Goal: Task Accomplishment & Management: Manage account settings

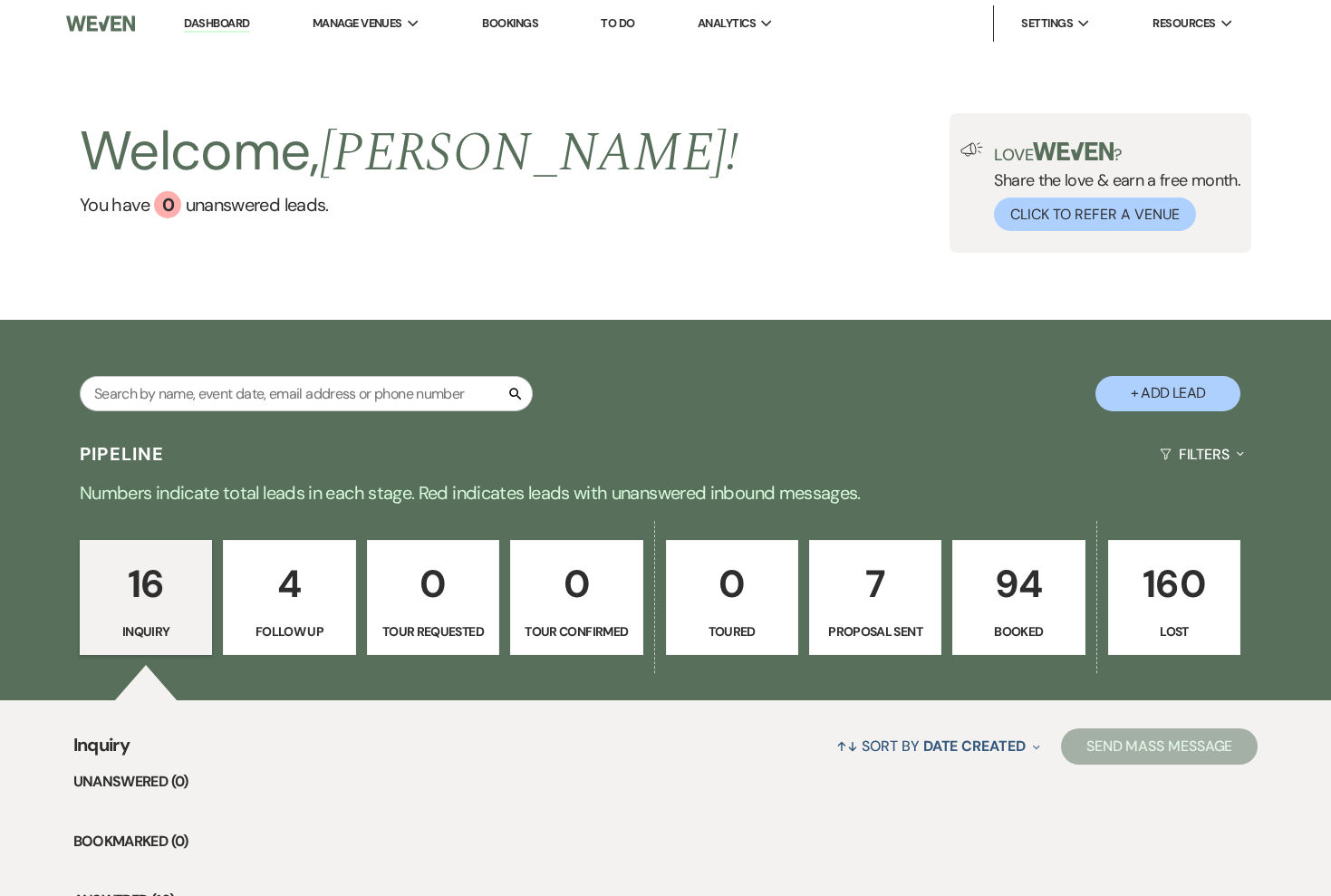
click at [971, 609] on p "94" at bounding box center [1018, 584] width 109 height 60
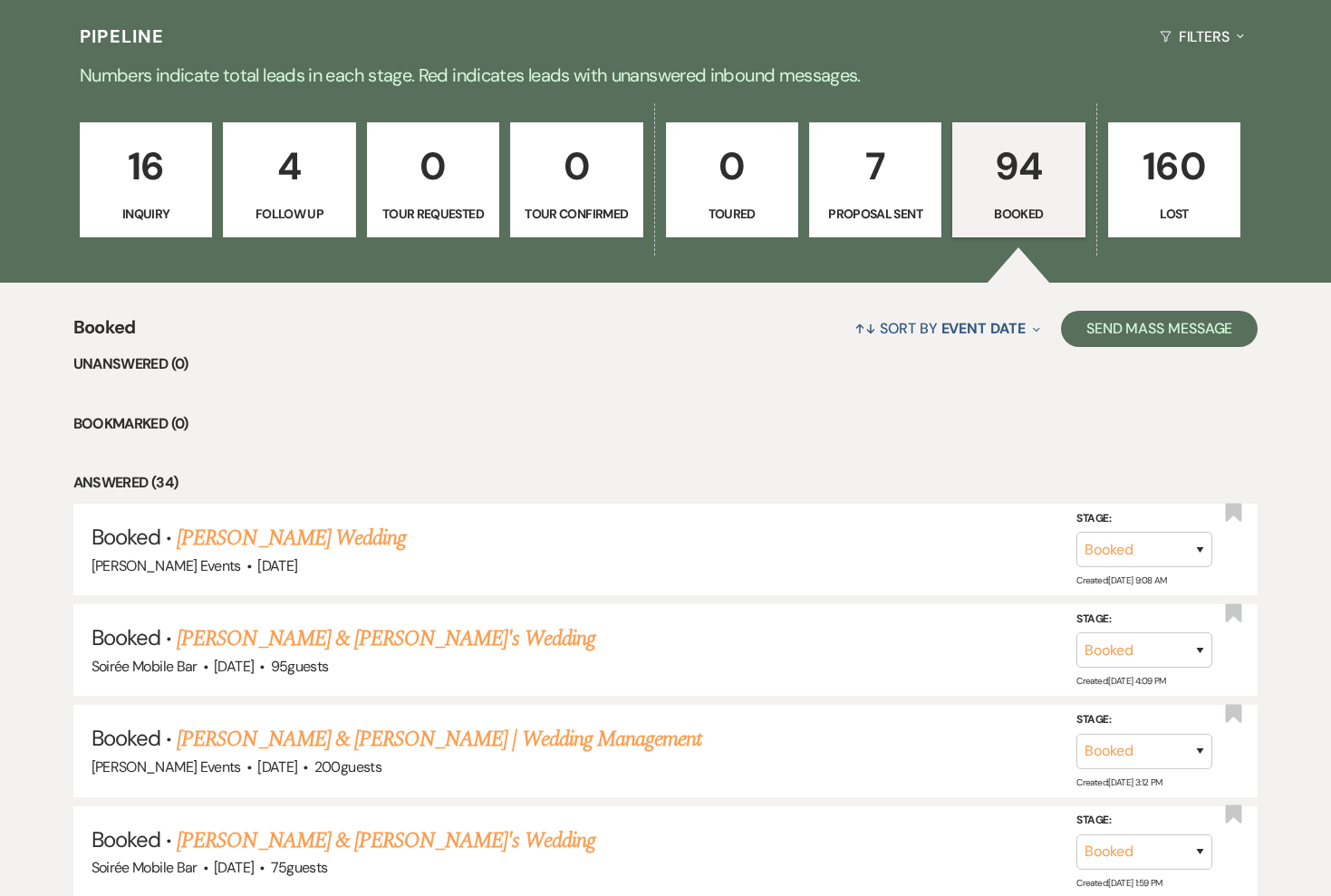
scroll to position [330, 0]
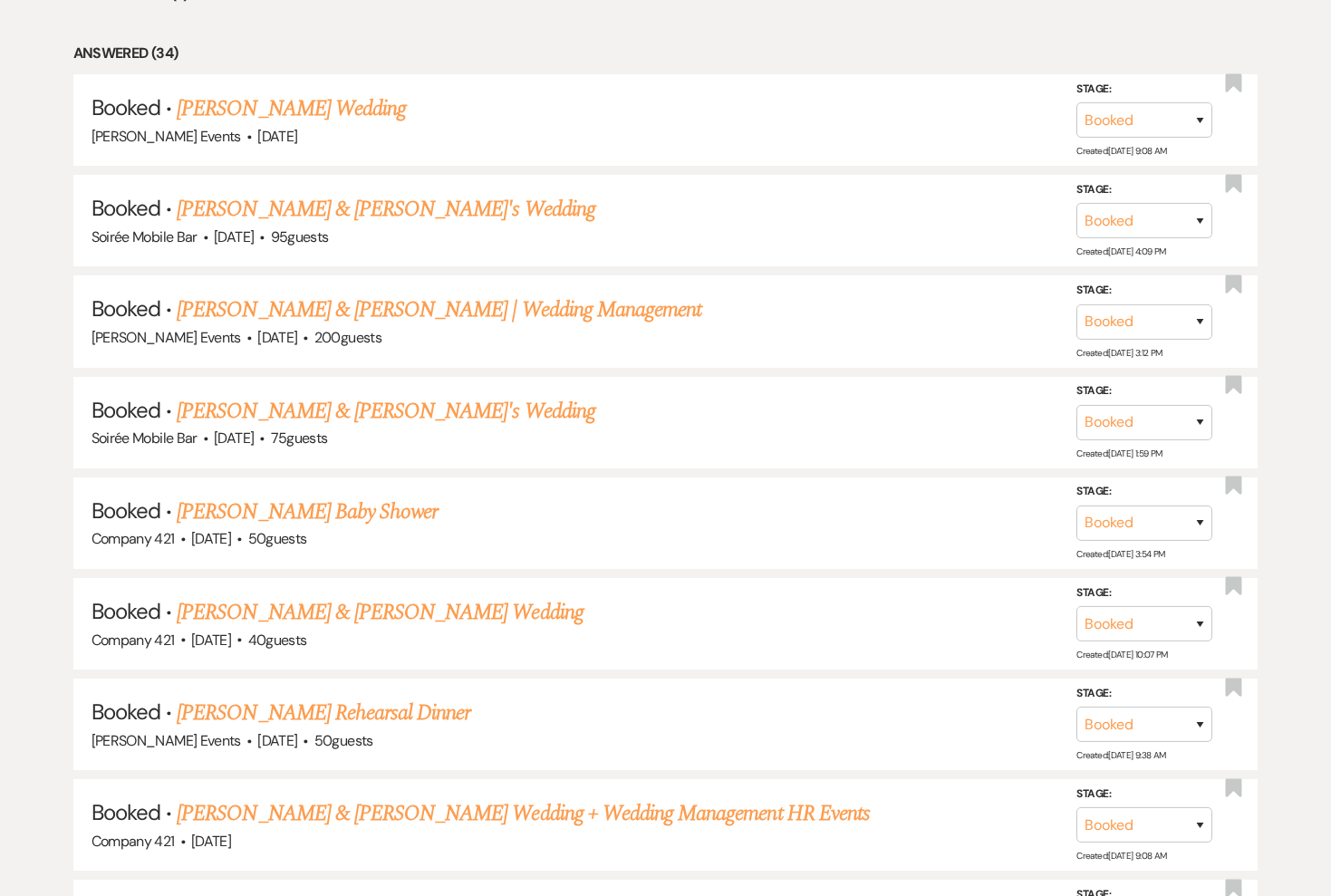
scroll to position [850, 0]
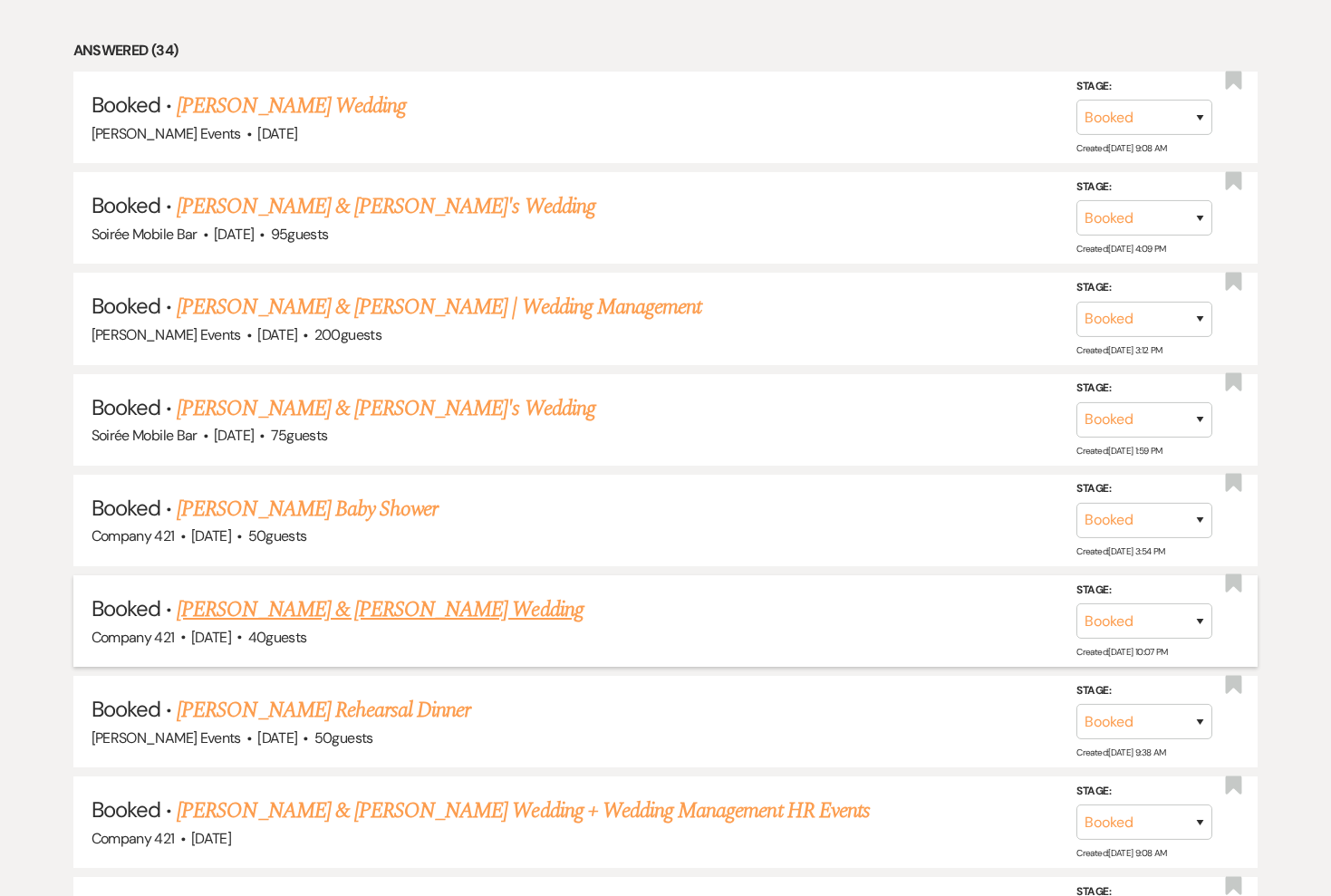
click at [265, 593] on link "[PERSON_NAME] & [PERSON_NAME] Wedding" at bounding box center [379, 609] width 406 height 33
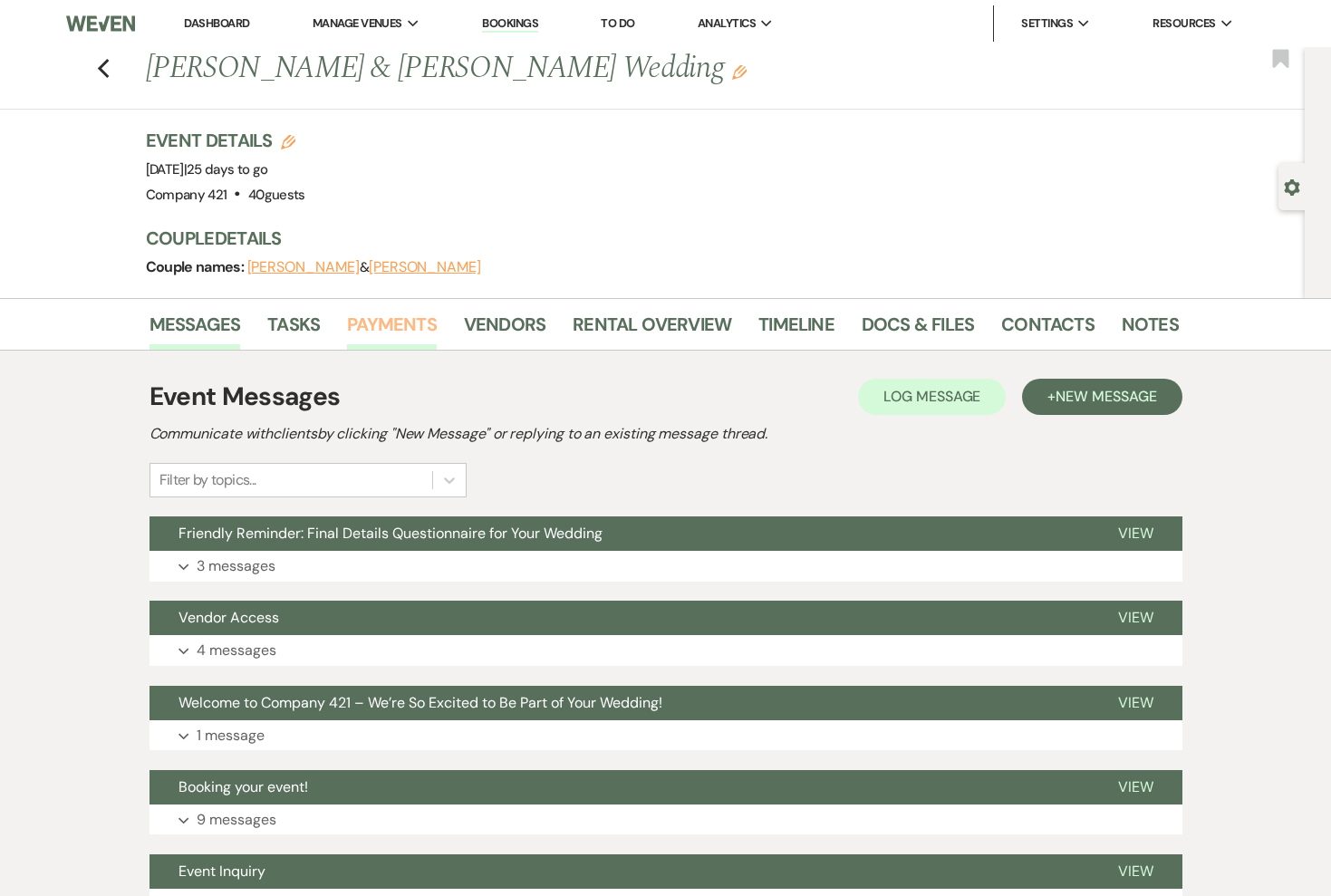
click at [391, 336] on link "Payments" at bounding box center [392, 329] width 89 height 40
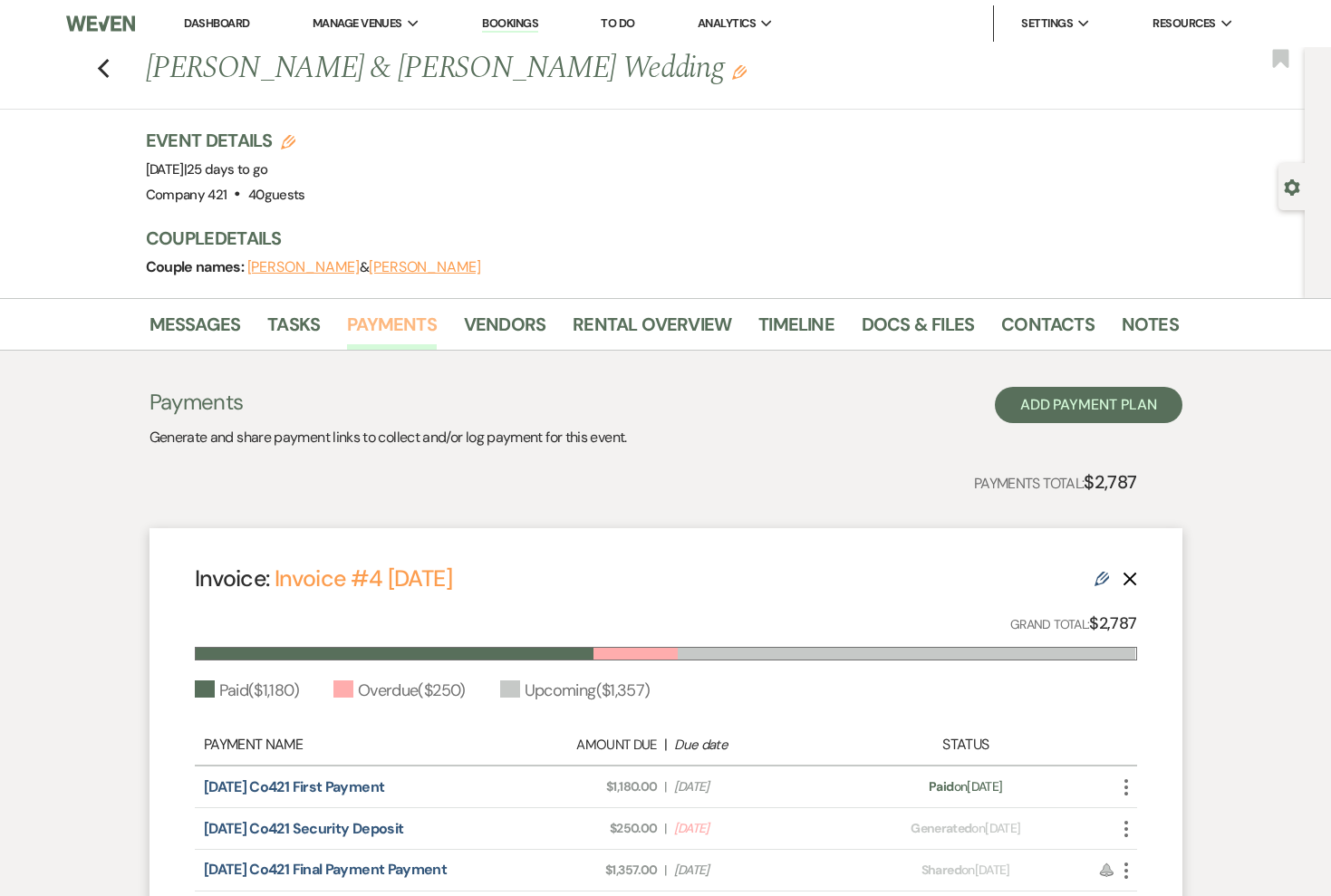
scroll to position [213, 0]
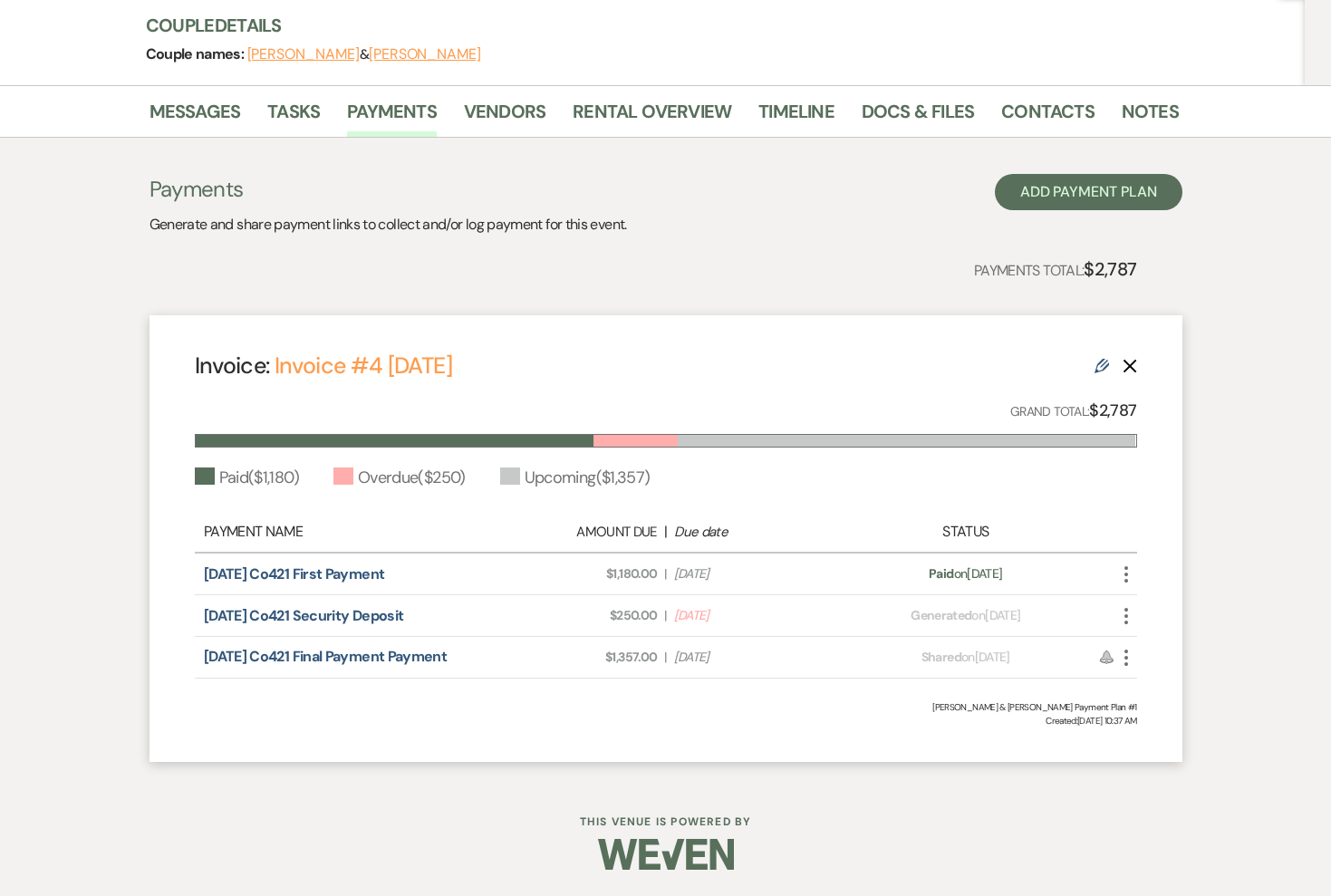
click at [1130, 613] on icon "More" at bounding box center [1126, 616] width 22 height 22
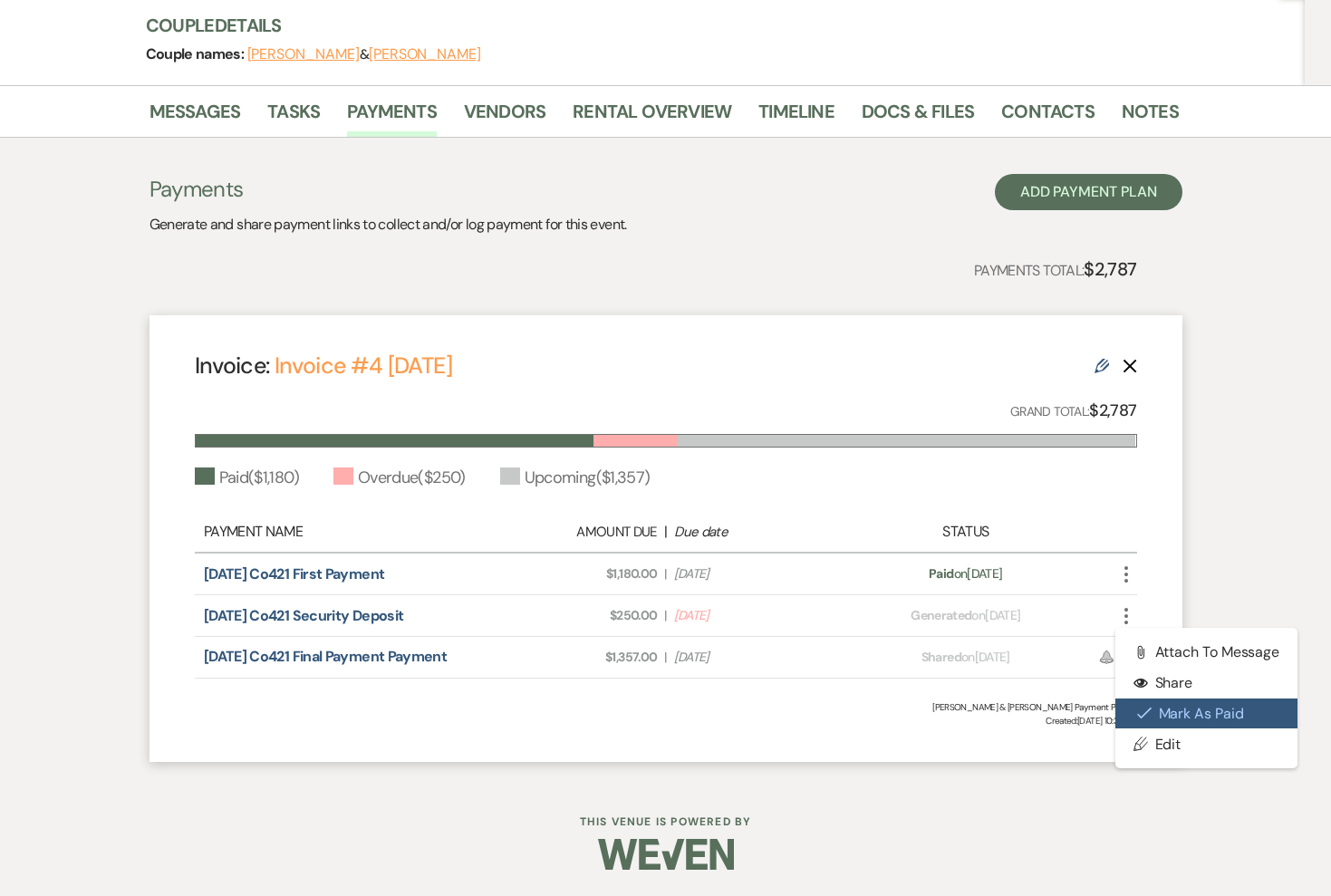
click at [1163, 713] on button "Check [PERSON_NAME] [PERSON_NAME] as Paid" at bounding box center [1207, 713] width 183 height 31
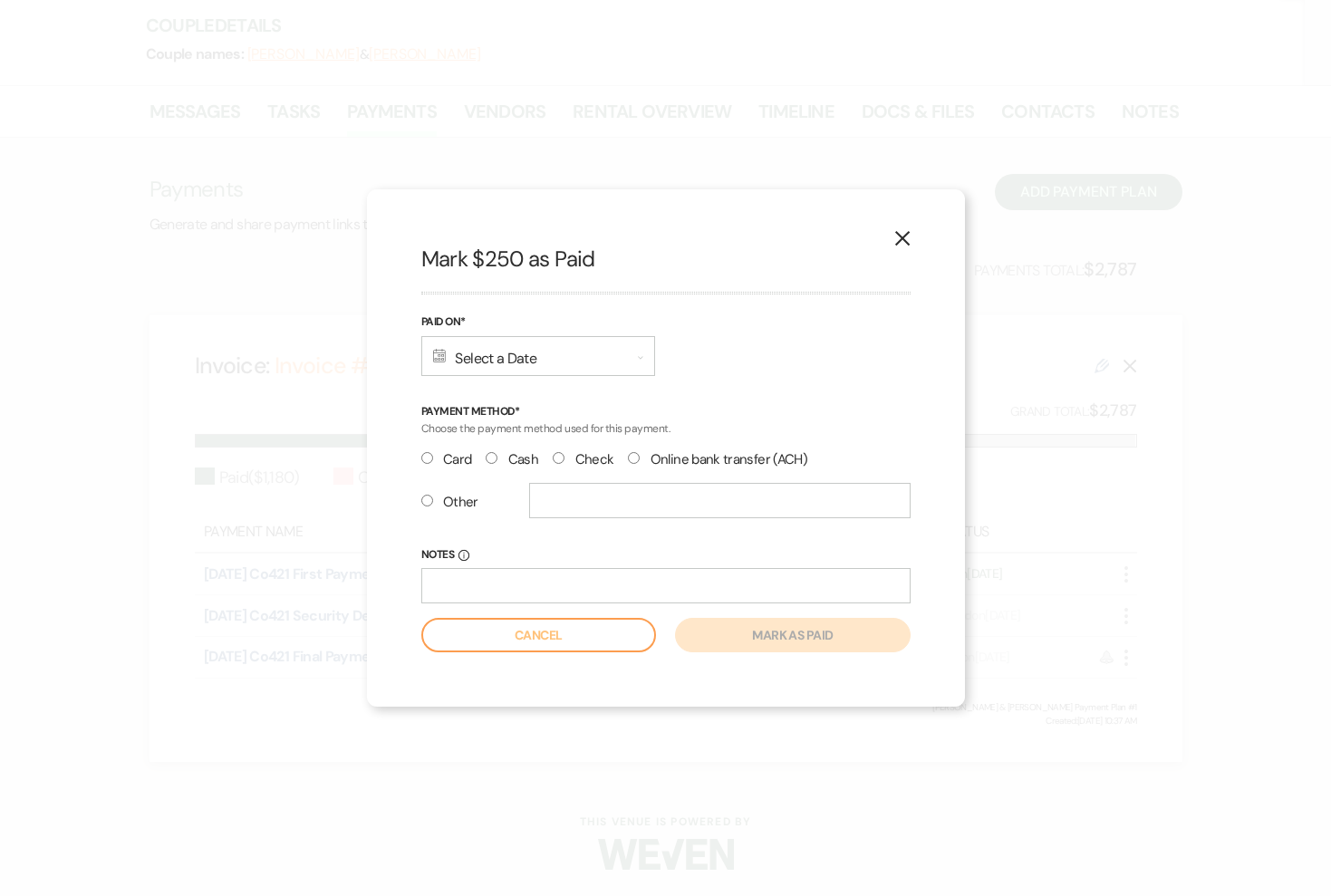
click at [543, 363] on div "Calendar Select a Date Expand" at bounding box center [538, 356] width 233 height 40
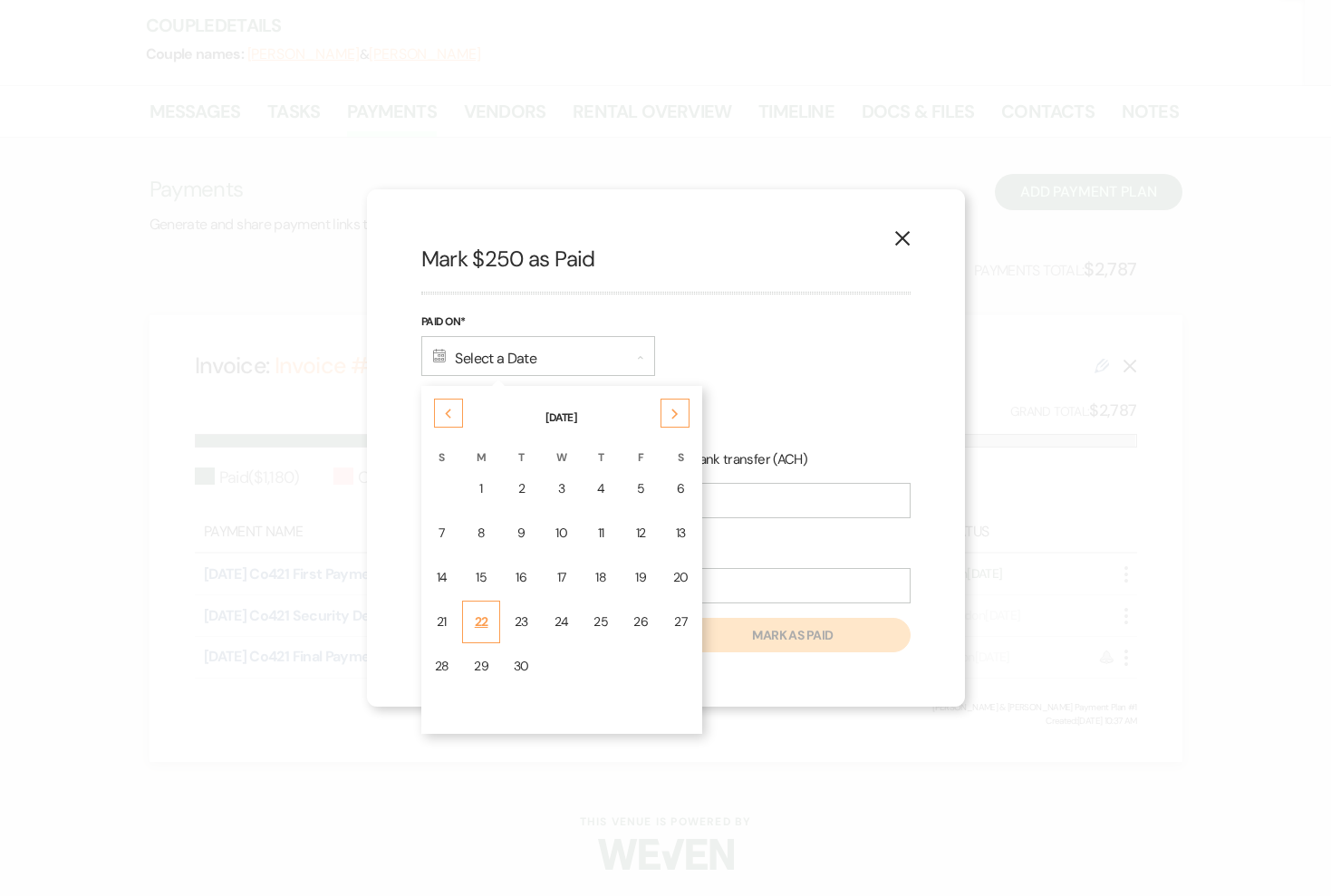
click at [482, 629] on div "22" at bounding box center [480, 622] width 14 height 19
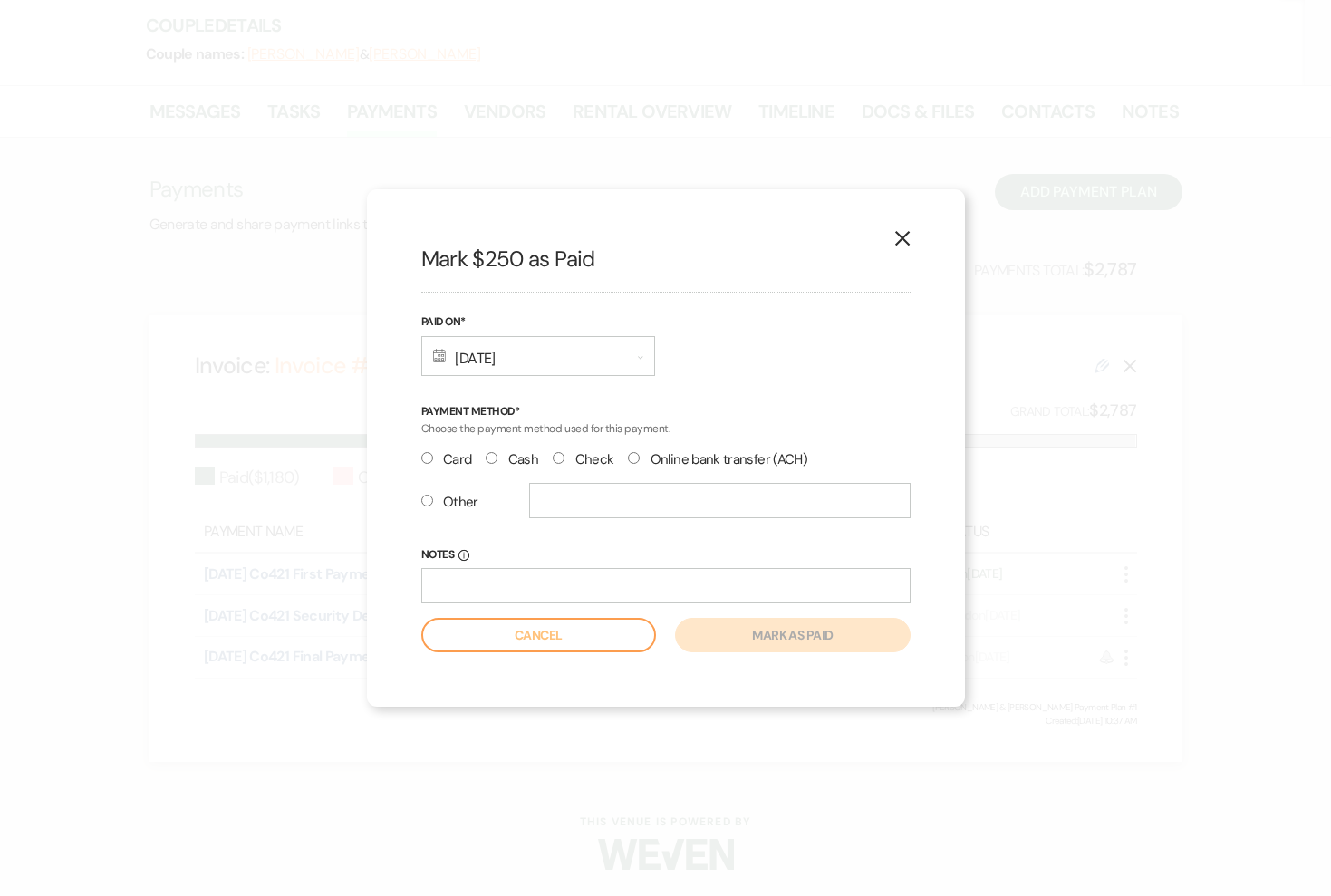
click at [565, 460] on label "Check" at bounding box center [583, 459] width 60 height 24
click at [565, 460] on input "Check" at bounding box center [558, 457] width 12 height 12
click at [560, 502] on input "text" at bounding box center [719, 501] width 381 height 36
radio input "false"
radio input "true"
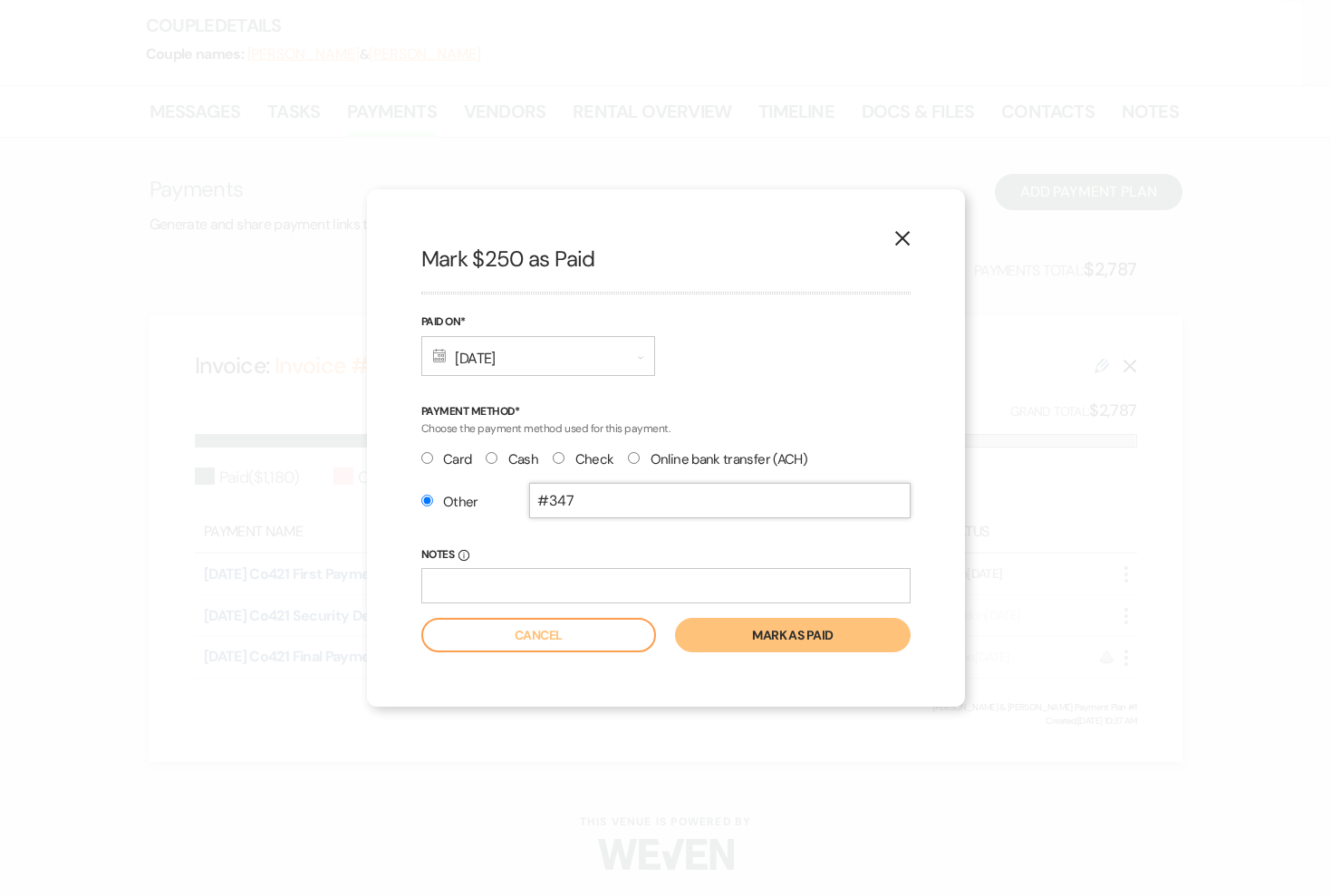
type input "#347"
click at [761, 631] on button "Mark as paid" at bounding box center [792, 634] width 234 height 35
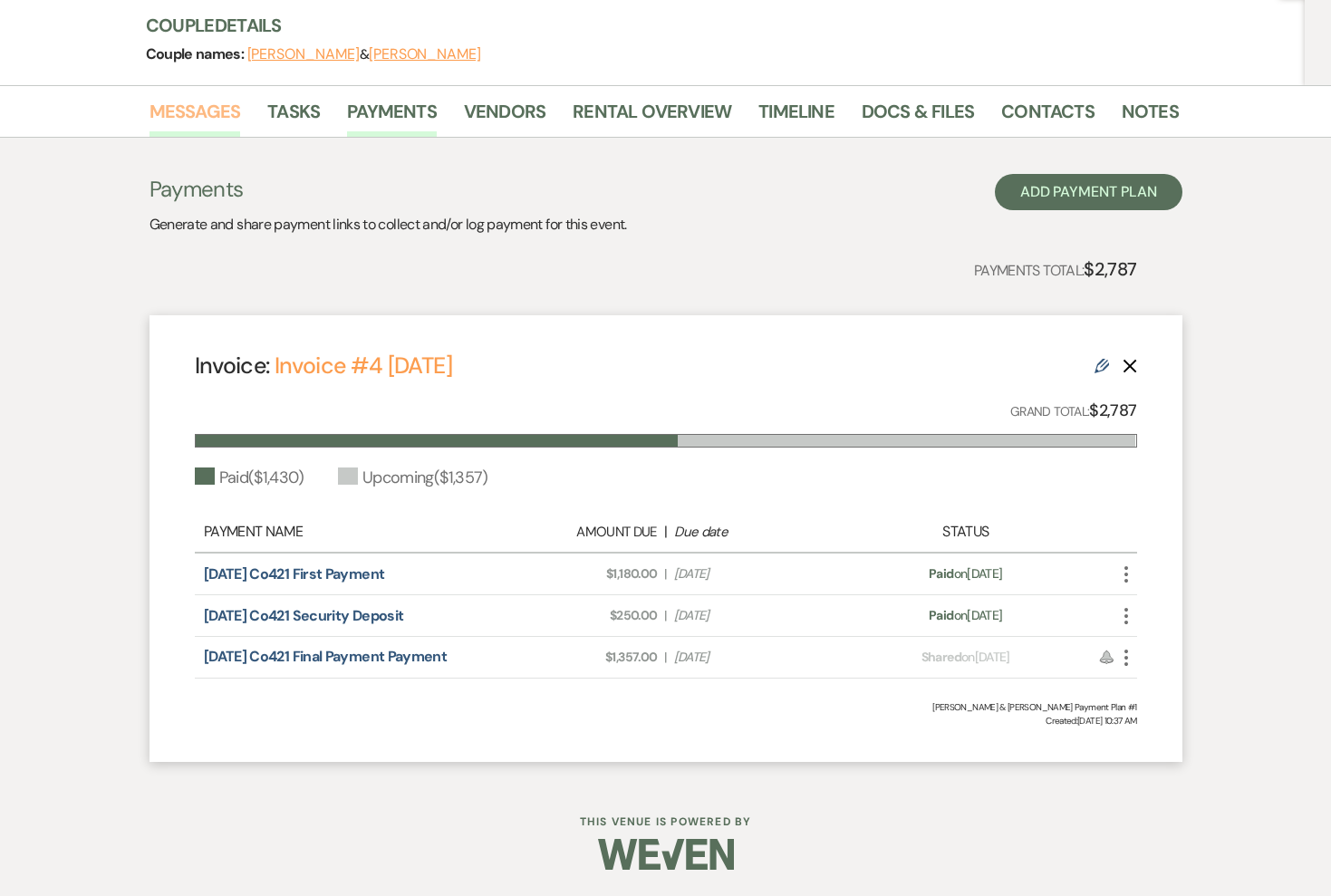
click at [216, 123] on link "Messages" at bounding box center [195, 117] width 91 height 40
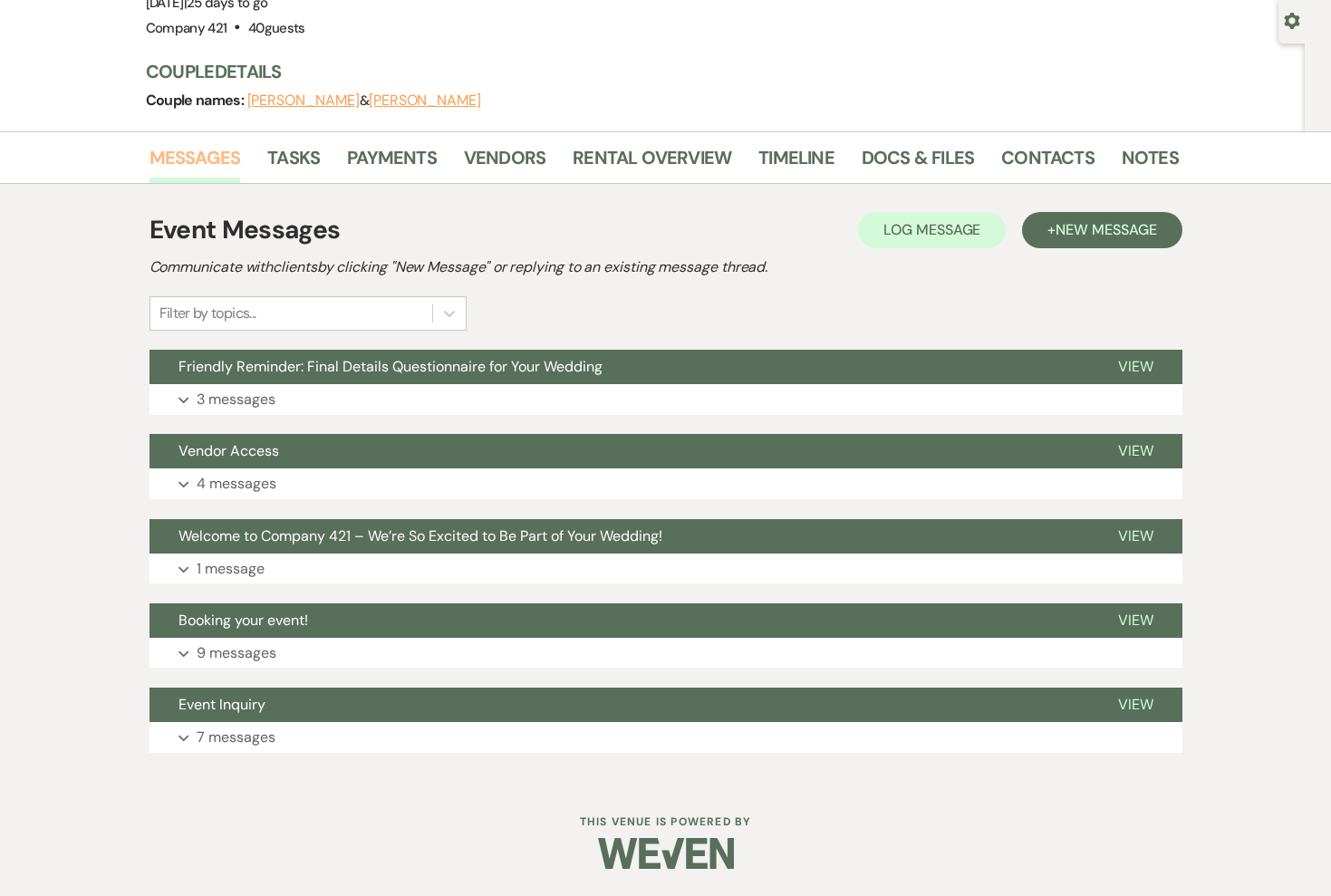
scroll to position [167, 0]
click at [897, 392] on button "Expand 3 messages" at bounding box center [666, 399] width 1033 height 31
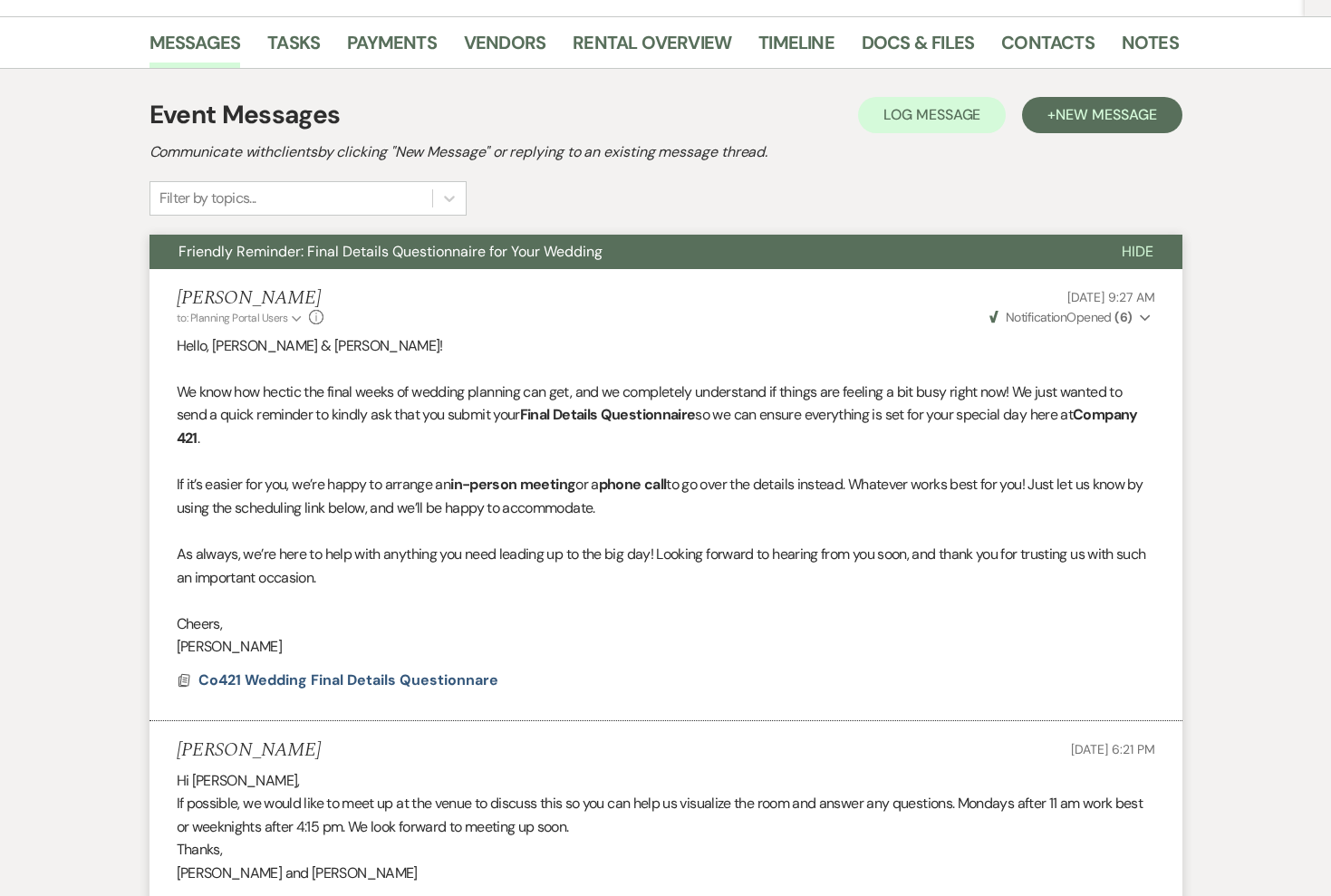
scroll to position [246, 0]
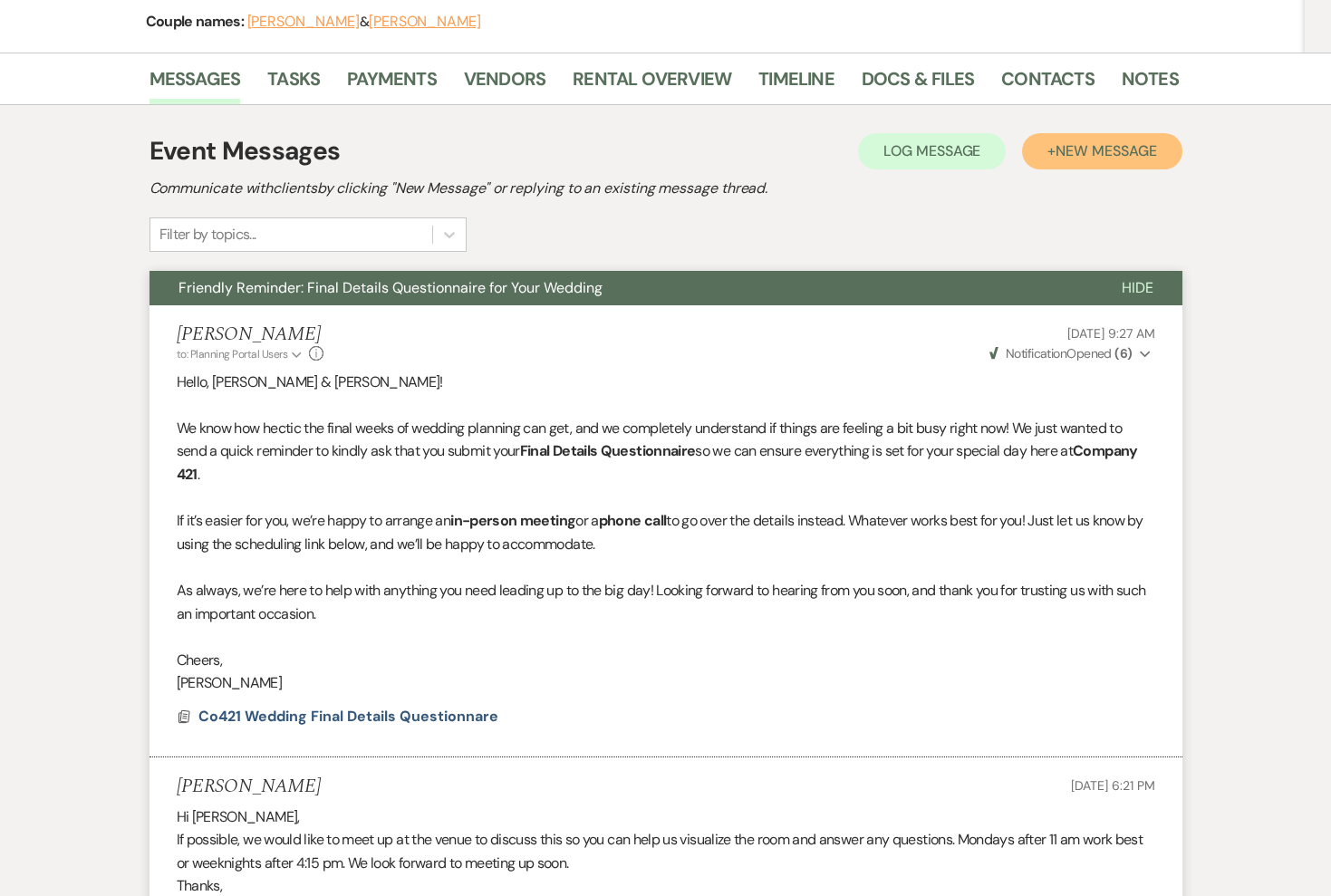
click at [1060, 160] on button "+ New Message" at bounding box center [1101, 151] width 159 height 37
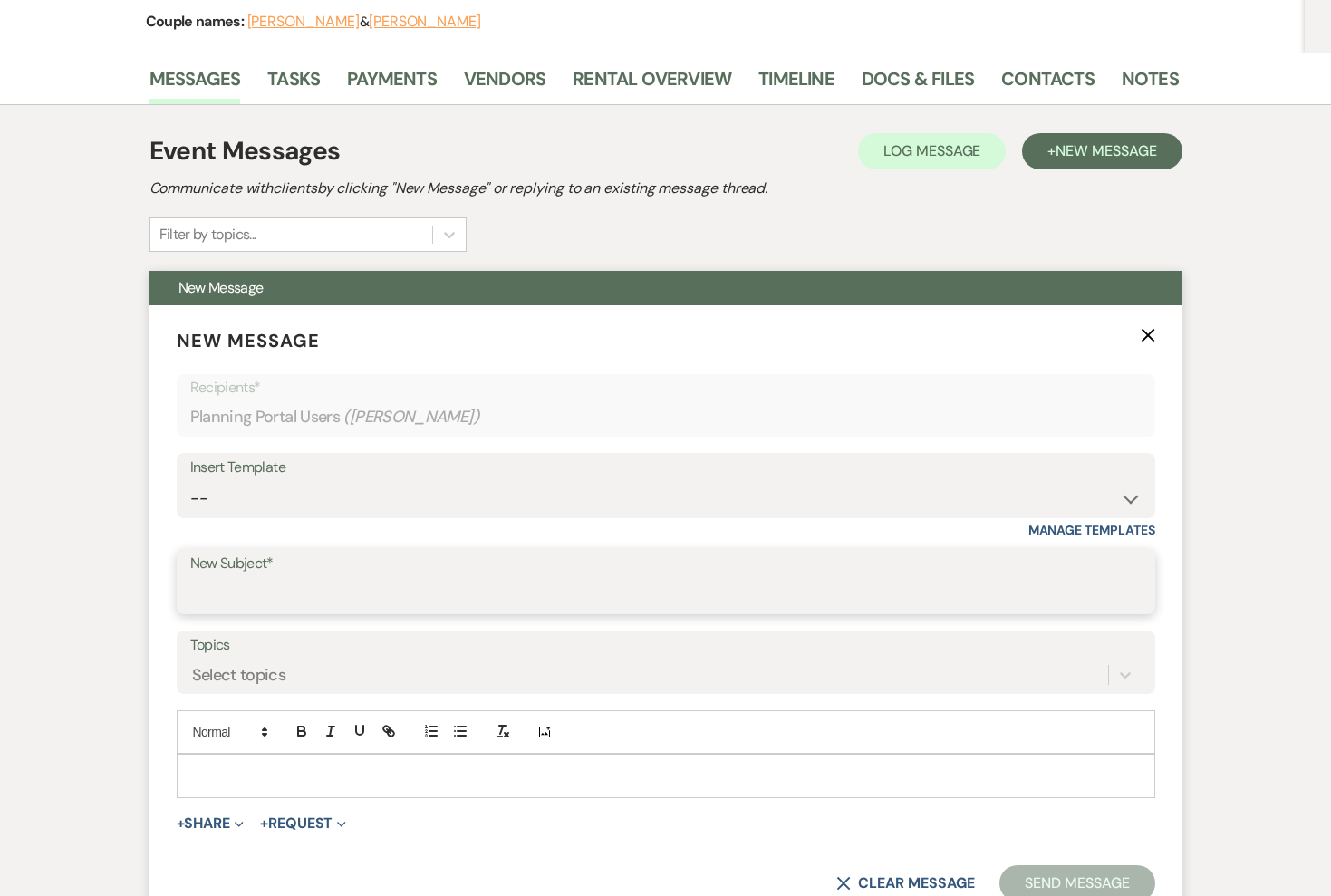
click at [393, 596] on input "New Subject*" at bounding box center [666, 595] width 952 height 36
type input "Deposit Received"
click at [254, 782] on p at bounding box center [666, 775] width 950 height 20
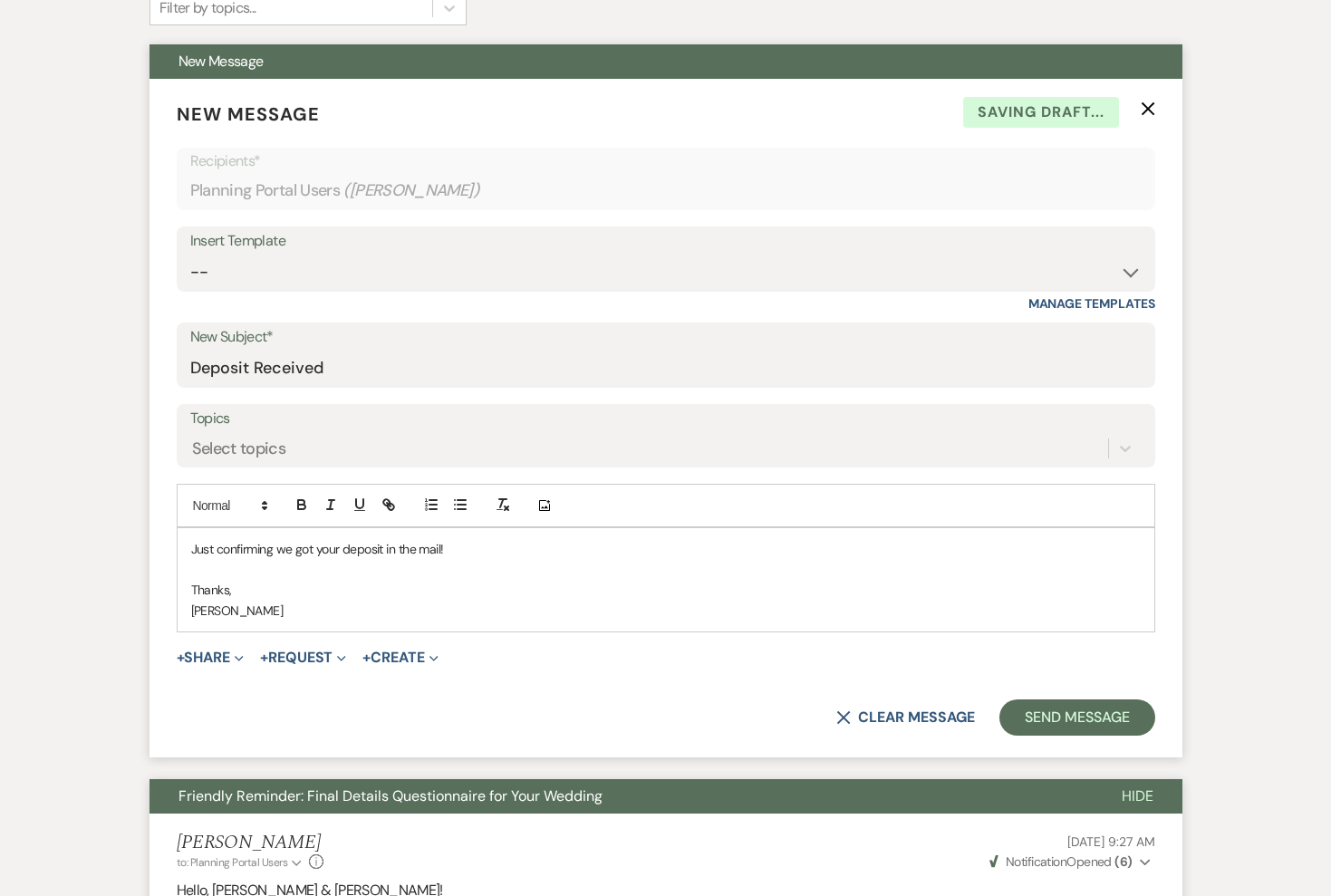
scroll to position [603, 0]
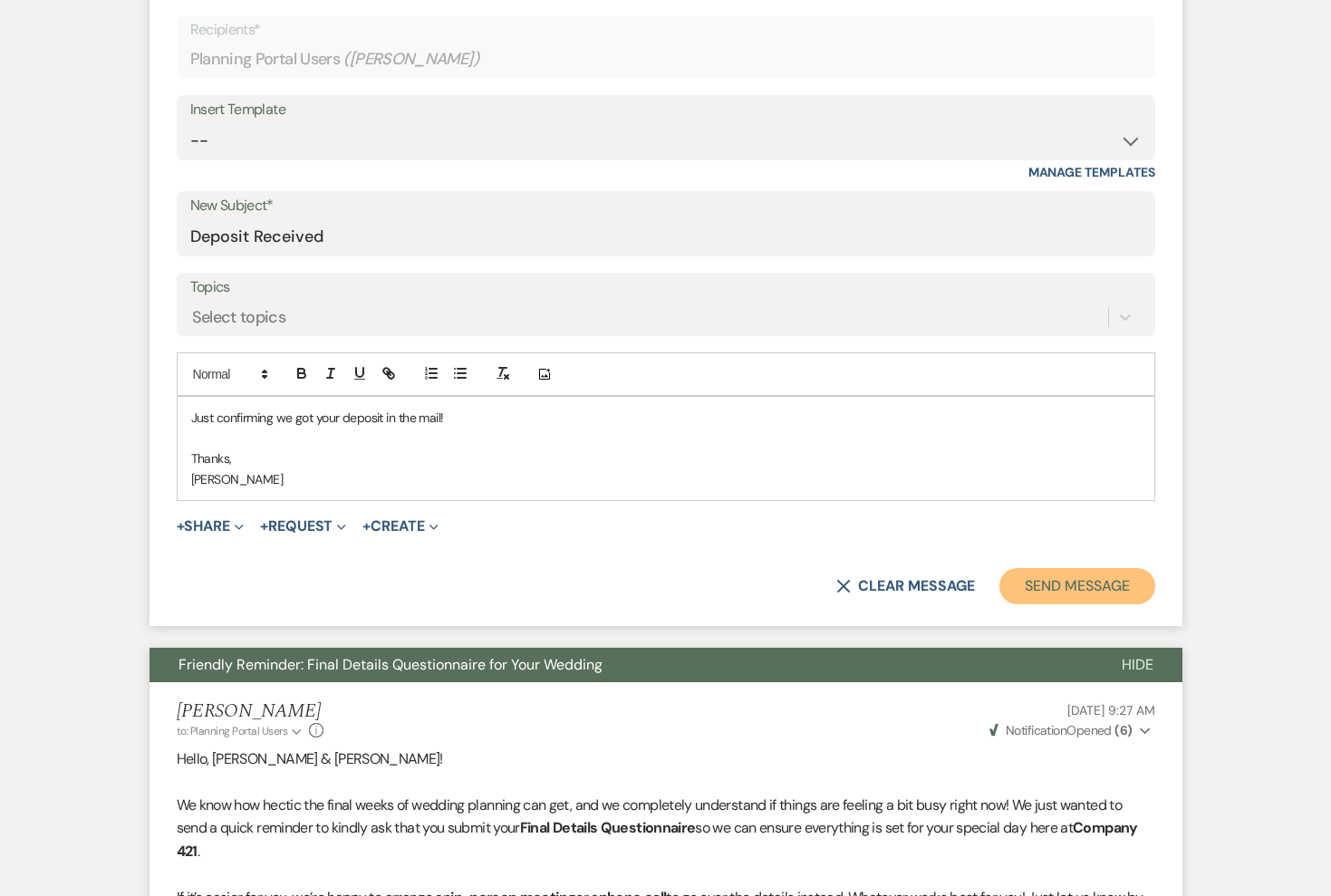
click at [1059, 587] on button "Send Message" at bounding box center [1077, 585] width 155 height 37
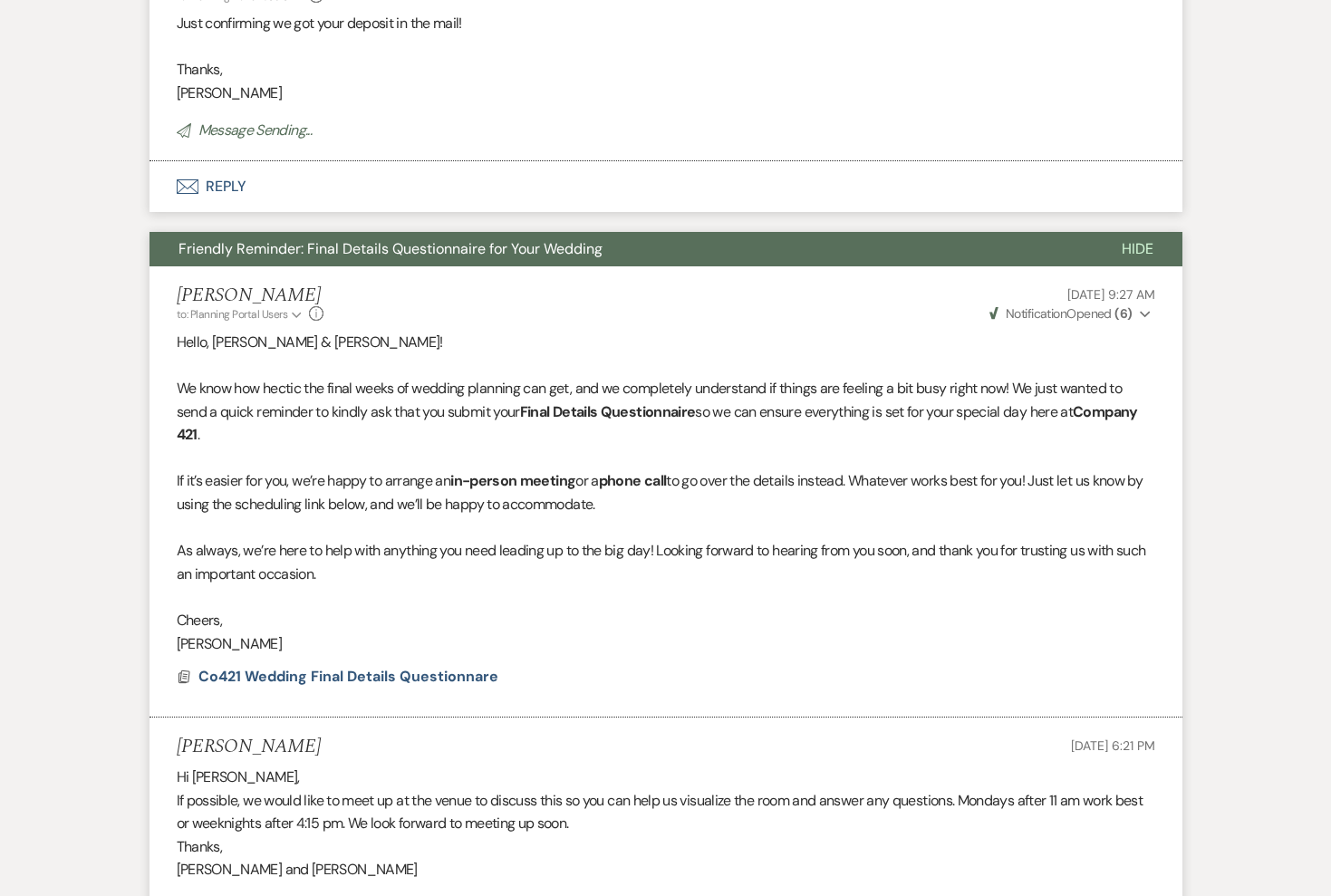
scroll to position [0, 0]
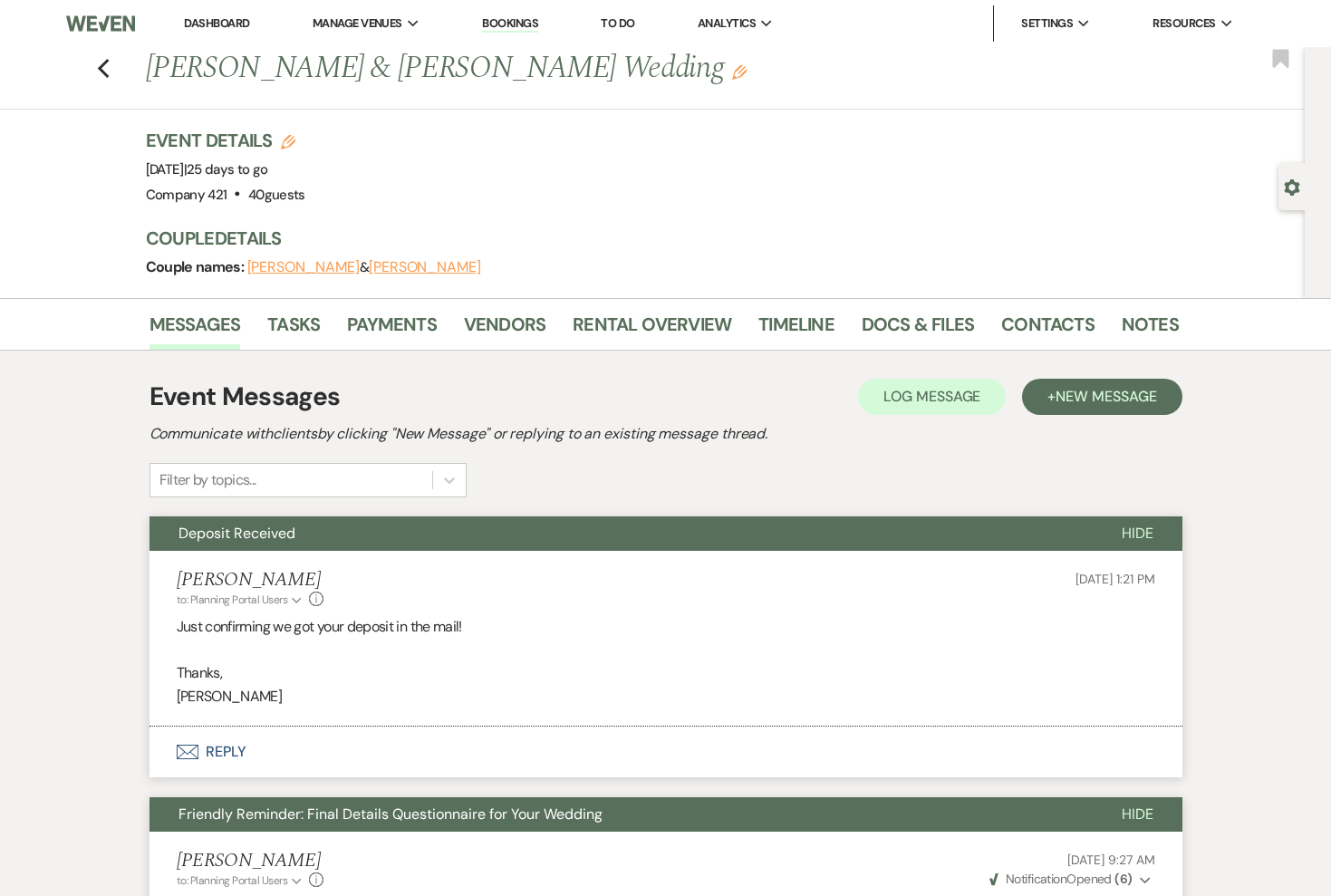
click at [963, 152] on div "Event Details Edit Event Date: Saturday, October 18th, 2025 | 25 days to go Ven…" at bounding box center [653, 168] width 1015 height 80
click at [88, 19] on img at bounding box center [100, 24] width 68 height 38
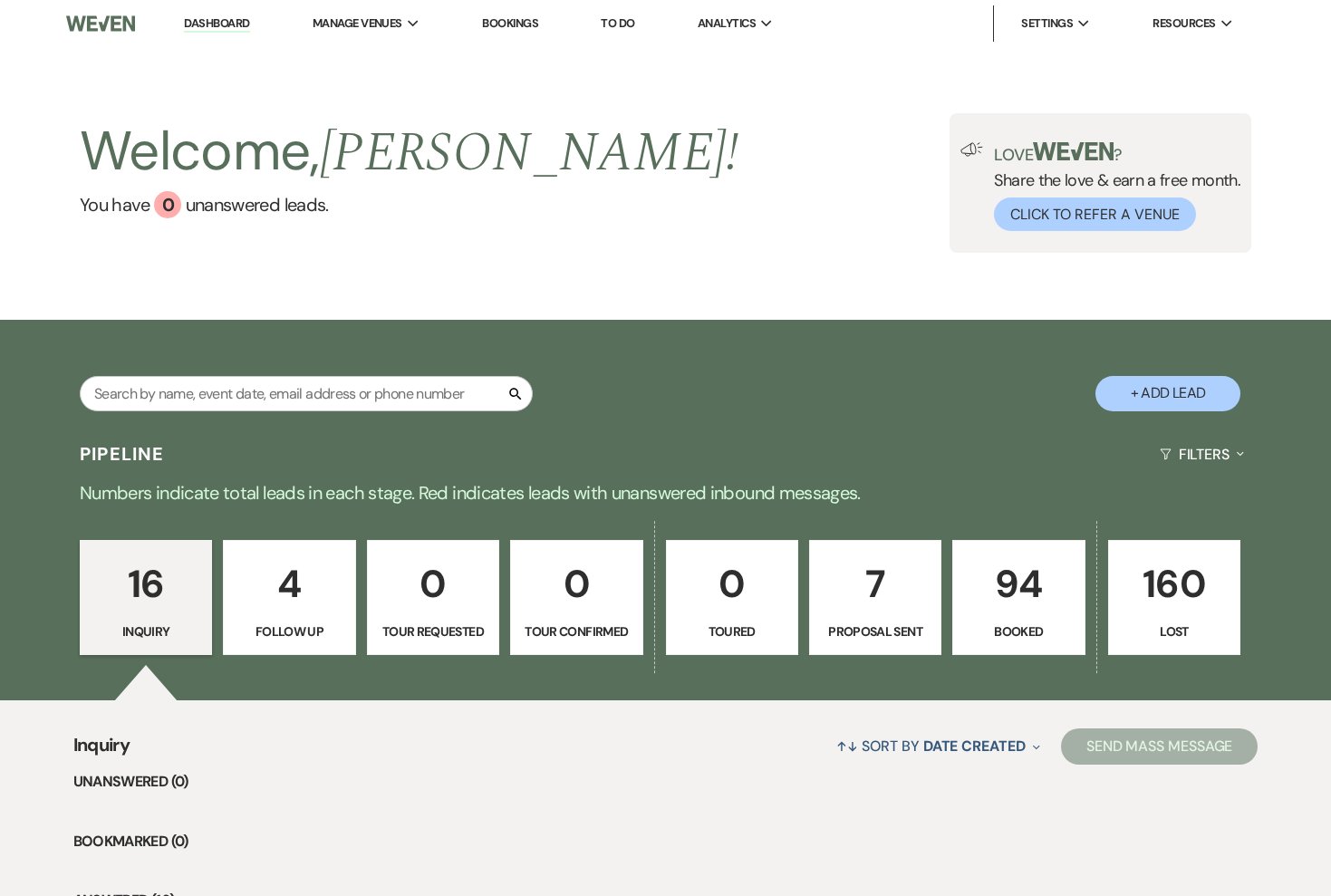
click at [1018, 624] on p "Booked" at bounding box center [1018, 631] width 109 height 20
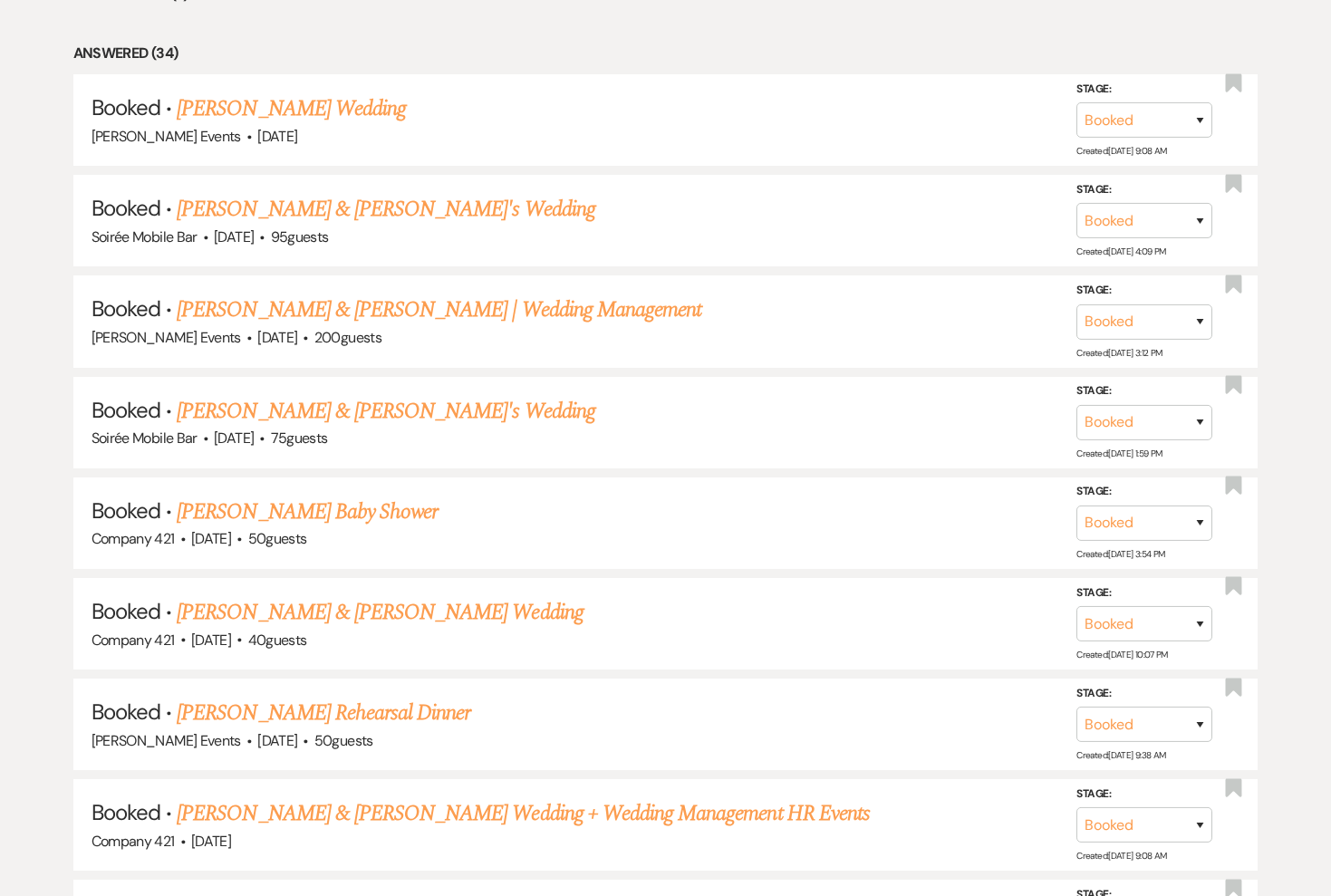
scroll to position [857, 0]
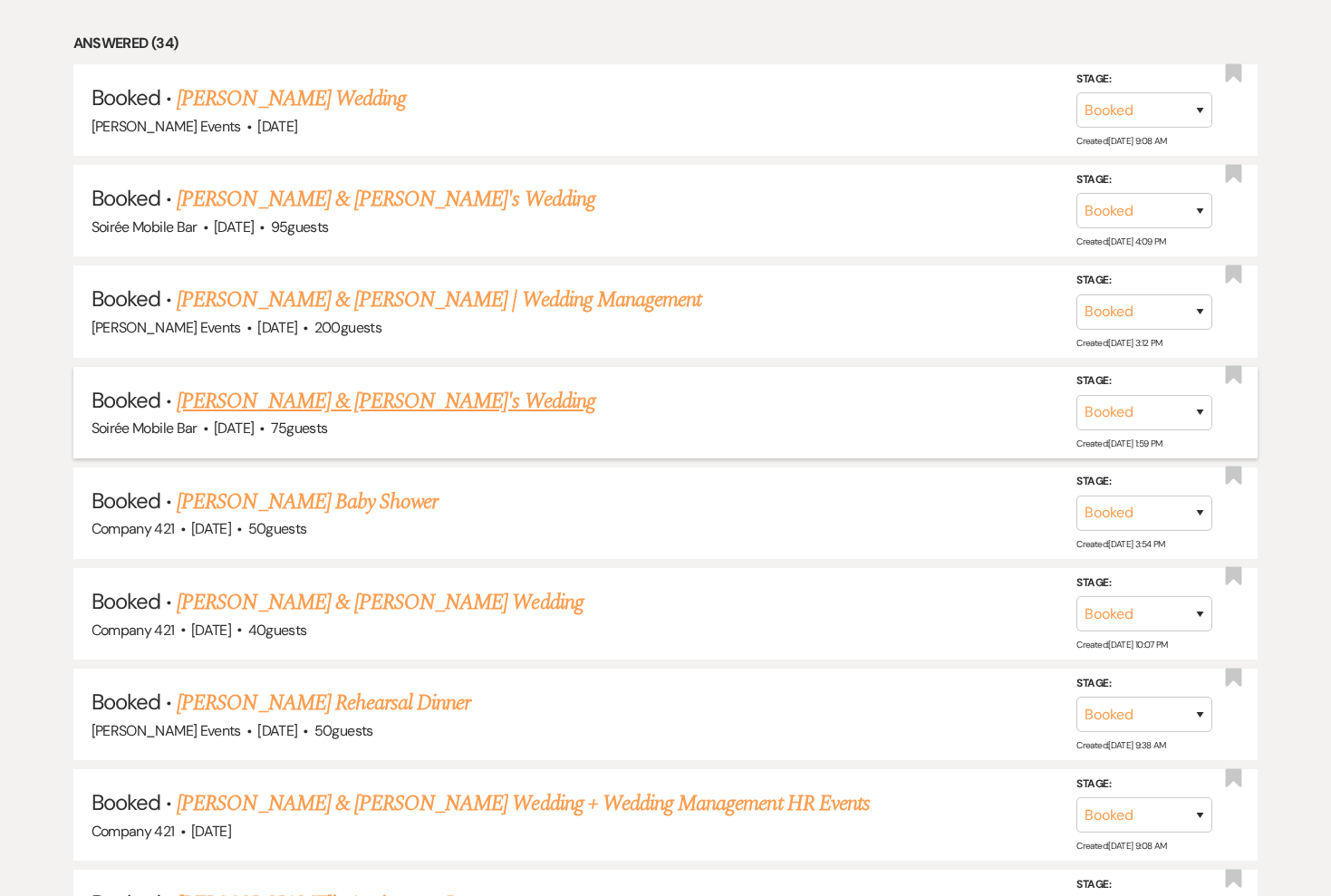
click at [364, 406] on link "[PERSON_NAME] & [PERSON_NAME]'s Wedding" at bounding box center [386, 401] width 419 height 33
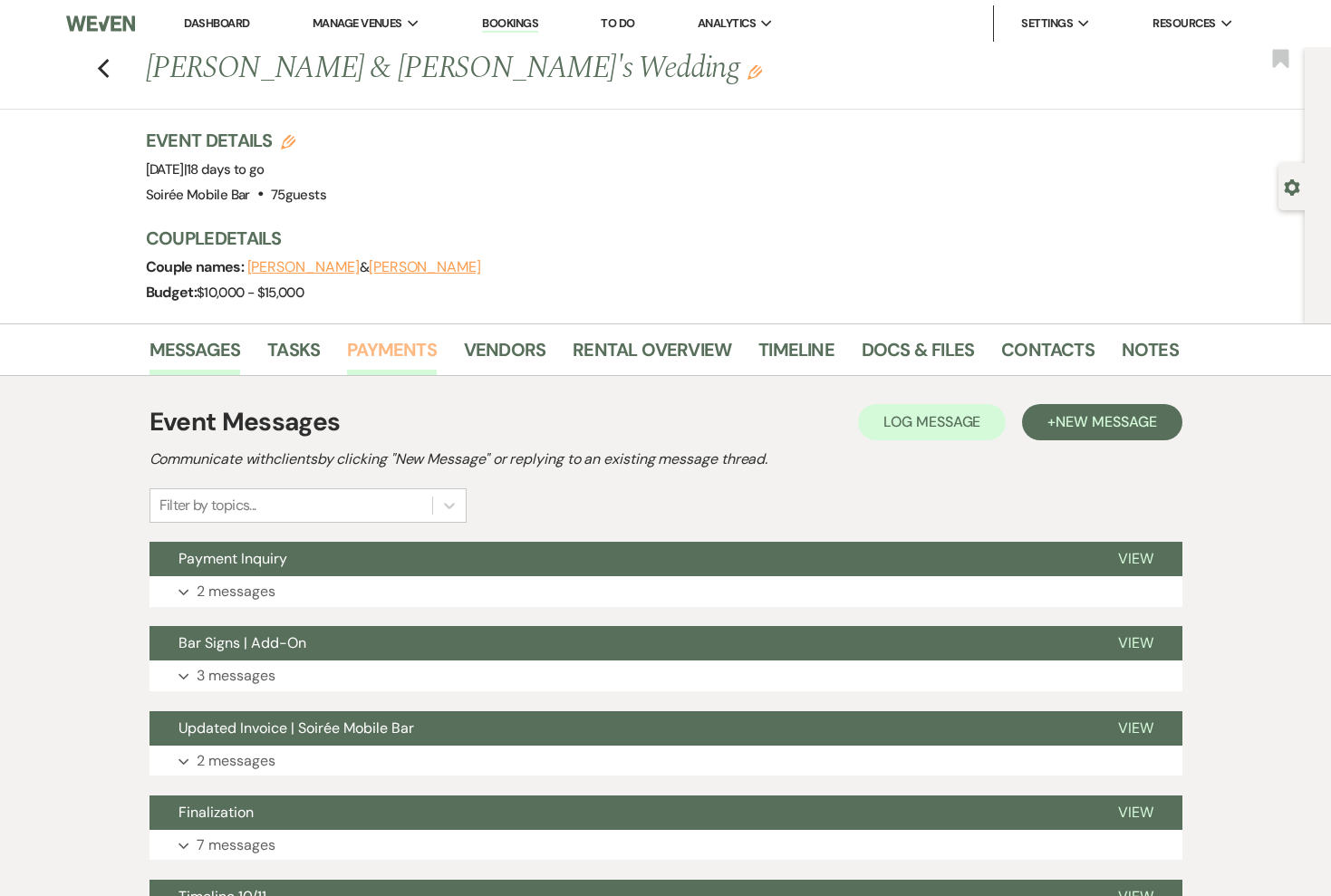
click at [417, 346] on link "Payments" at bounding box center [392, 355] width 89 height 40
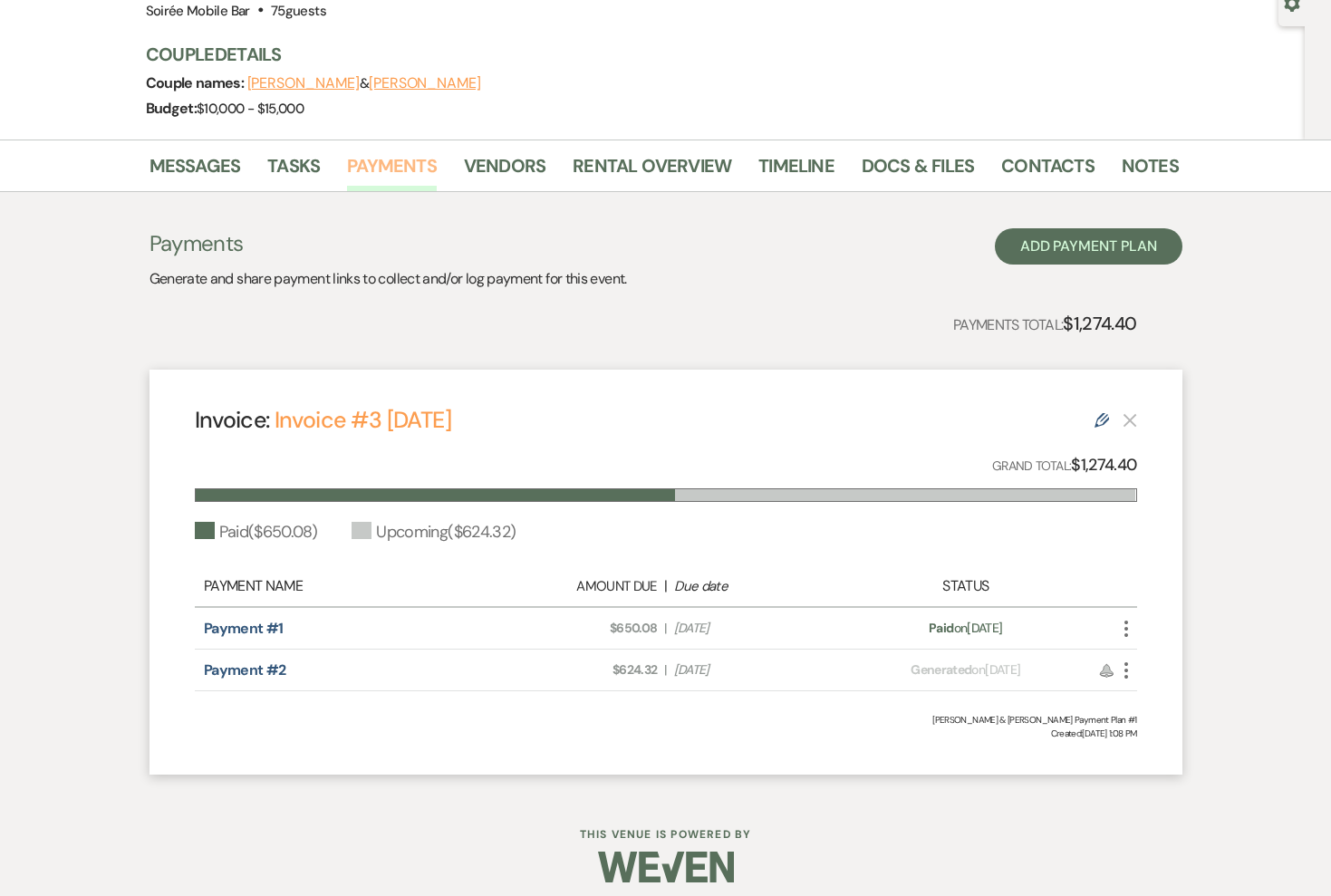
scroll to position [191, 0]
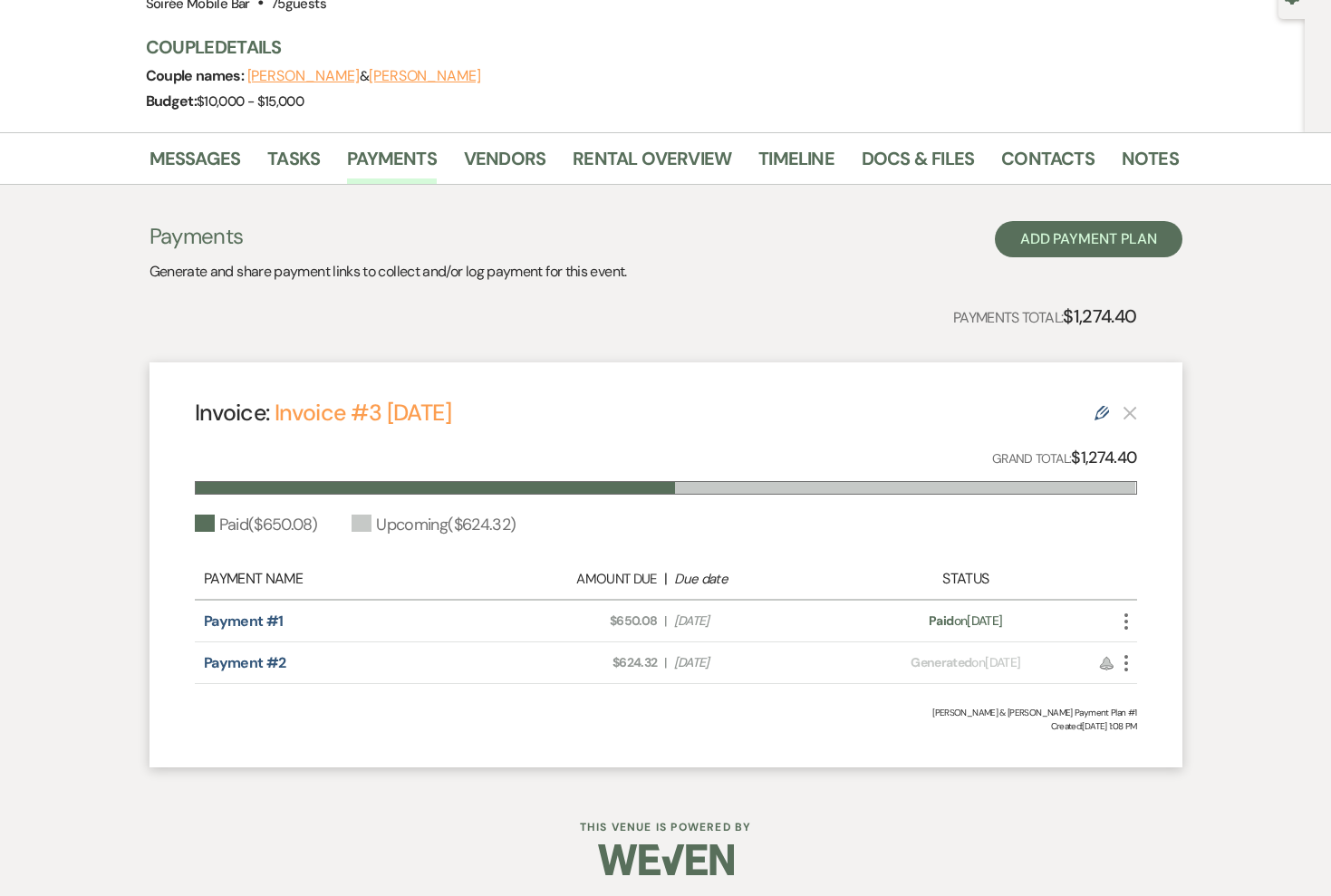
click at [1131, 664] on icon "More" at bounding box center [1126, 663] width 22 height 22
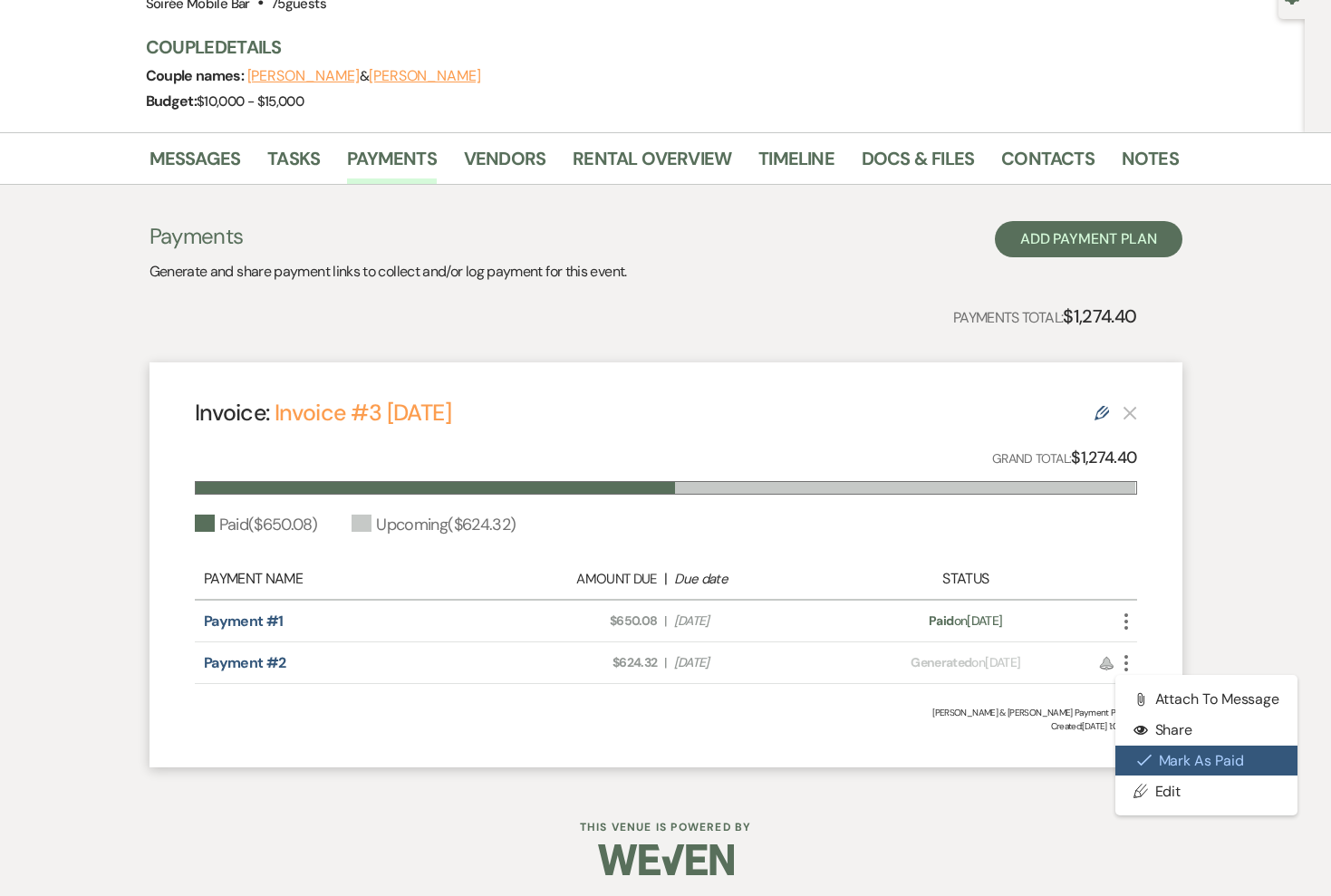
click at [1158, 752] on button "Check [PERSON_NAME] [PERSON_NAME] as Paid" at bounding box center [1207, 760] width 183 height 31
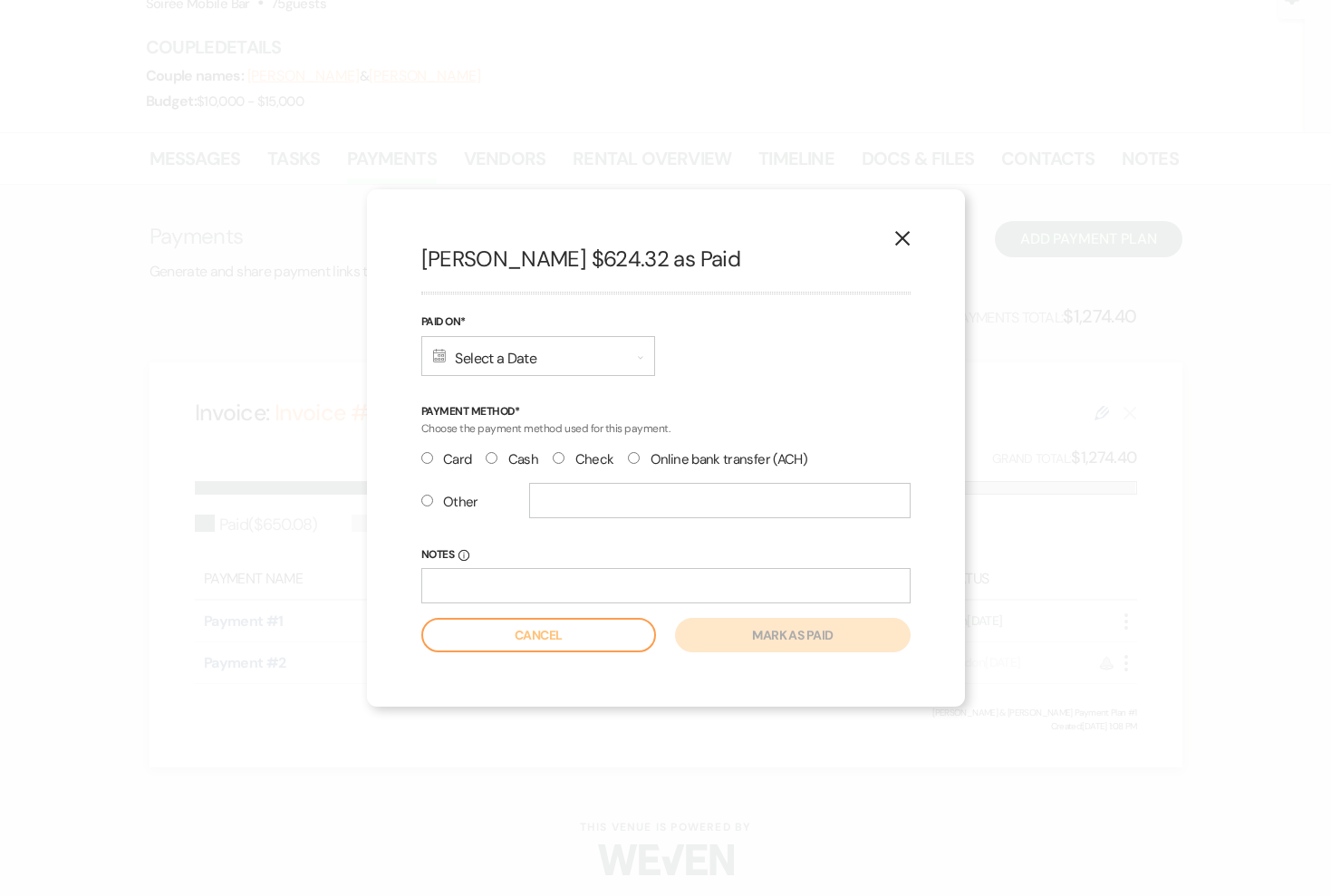
click at [502, 371] on div "Calendar Select a Date Expand" at bounding box center [538, 356] width 233 height 40
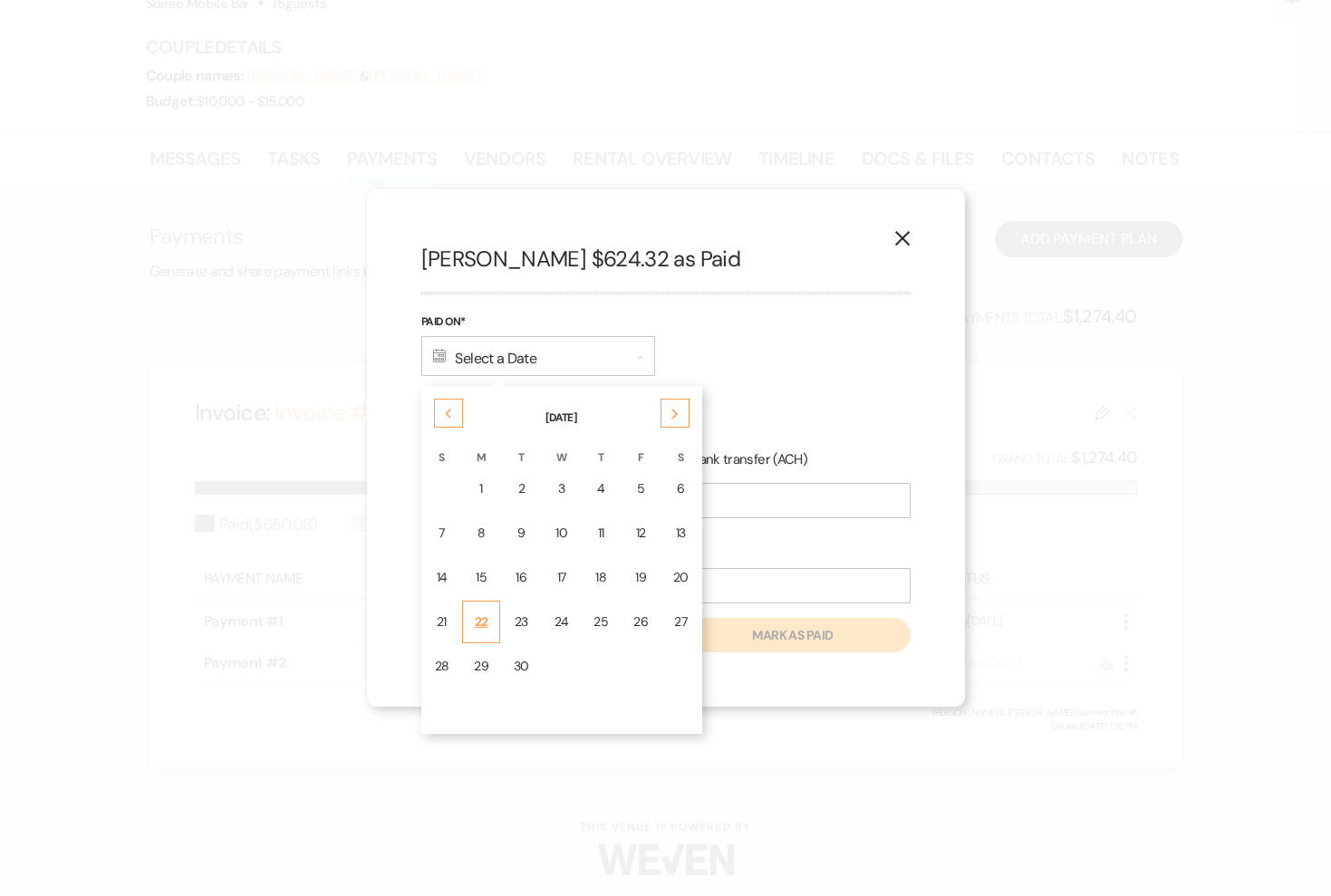
click at [489, 617] on td "22" at bounding box center [481, 621] width 38 height 42
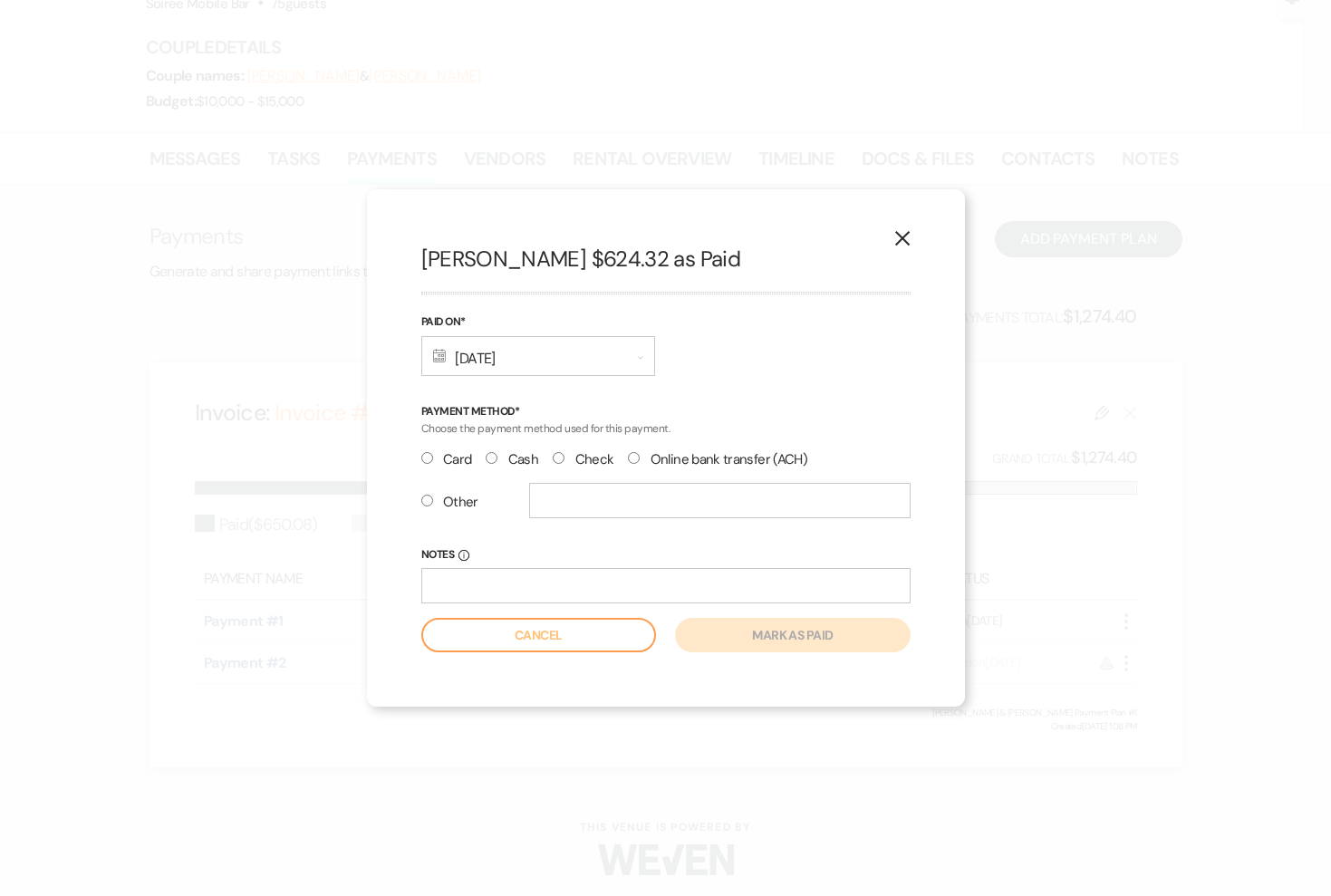
click at [575, 451] on label "Check" at bounding box center [583, 459] width 60 height 24
click at [565, 452] on input "Check" at bounding box center [558, 457] width 12 height 12
click at [559, 514] on input "text" at bounding box center [719, 501] width 381 height 36
radio input "false"
radio input "true"
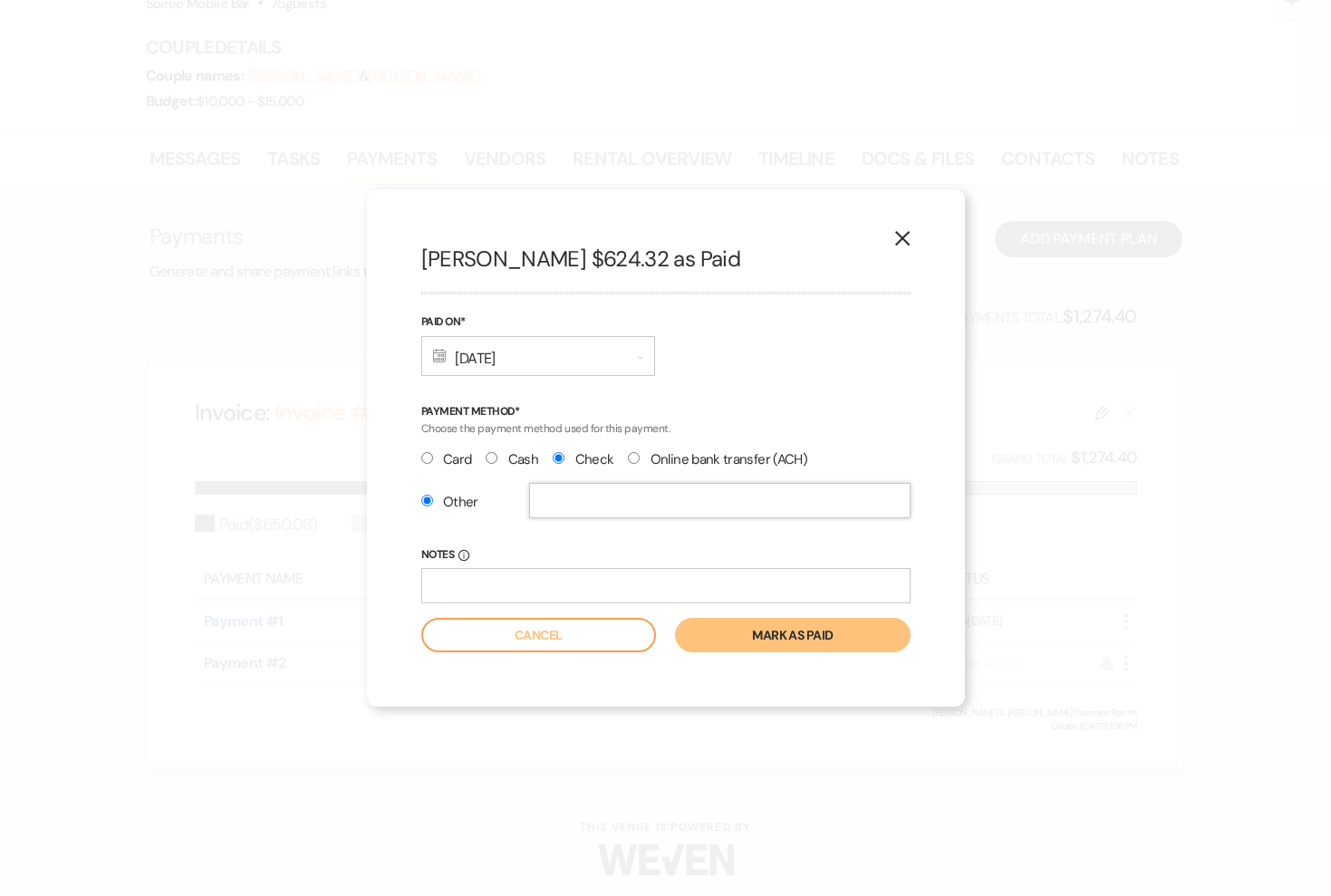
type input "+"
type input "#1028"
click at [759, 633] on button "Mark as paid" at bounding box center [792, 634] width 234 height 35
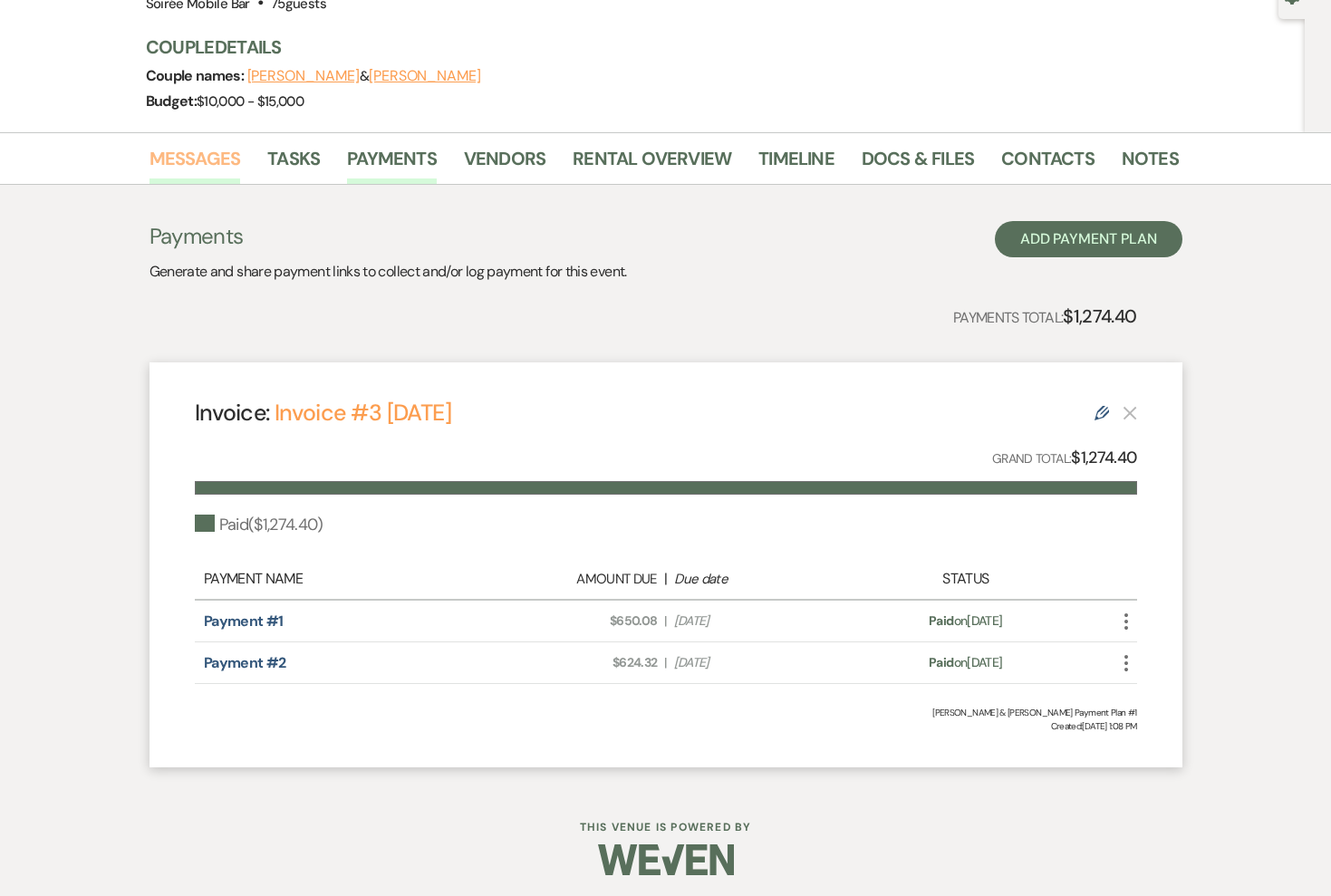
click at [193, 153] on link "Messages" at bounding box center [195, 164] width 91 height 40
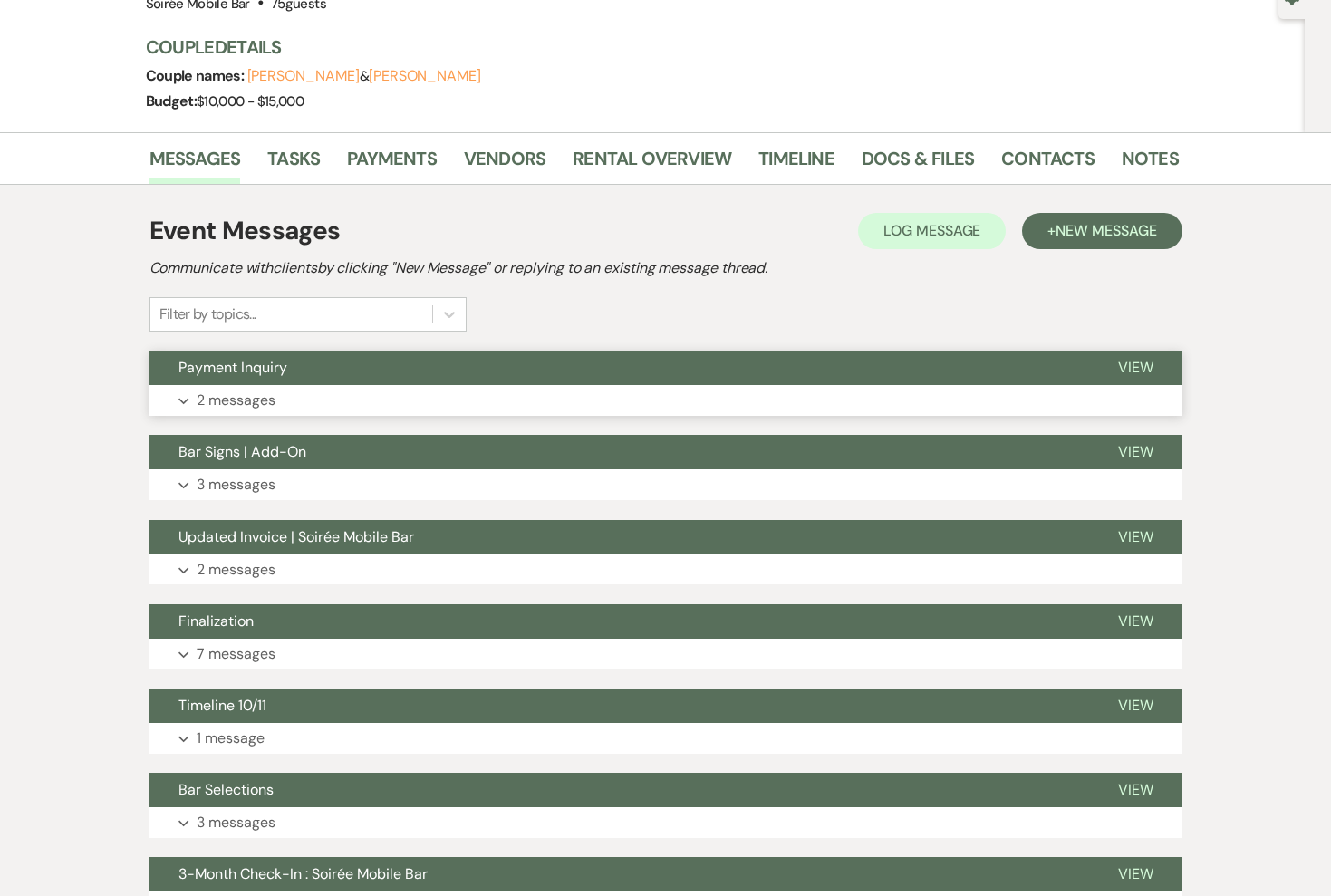
click at [640, 384] on button "Payment Inquiry" at bounding box center [619, 367] width 939 height 35
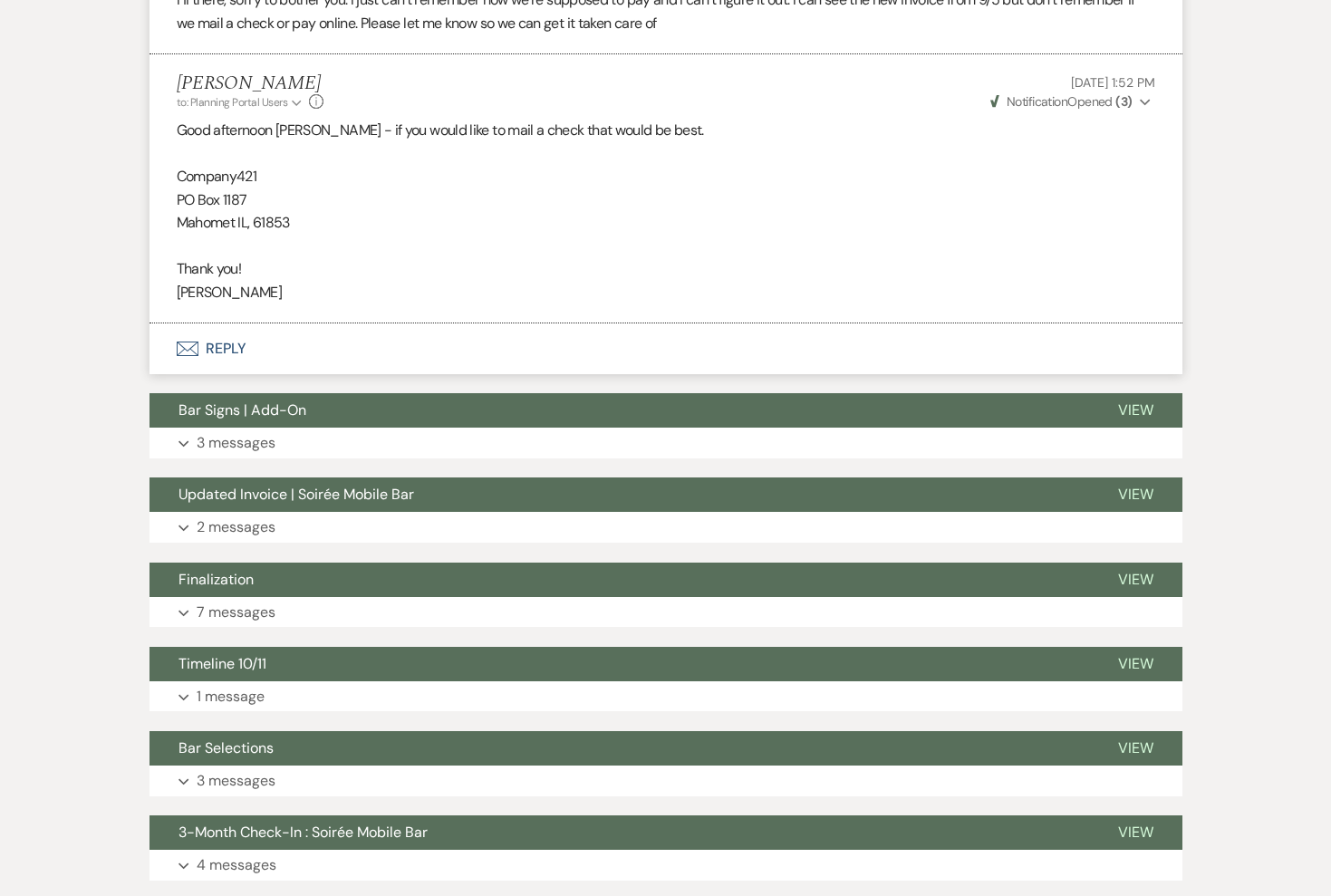
scroll to position [600, 0]
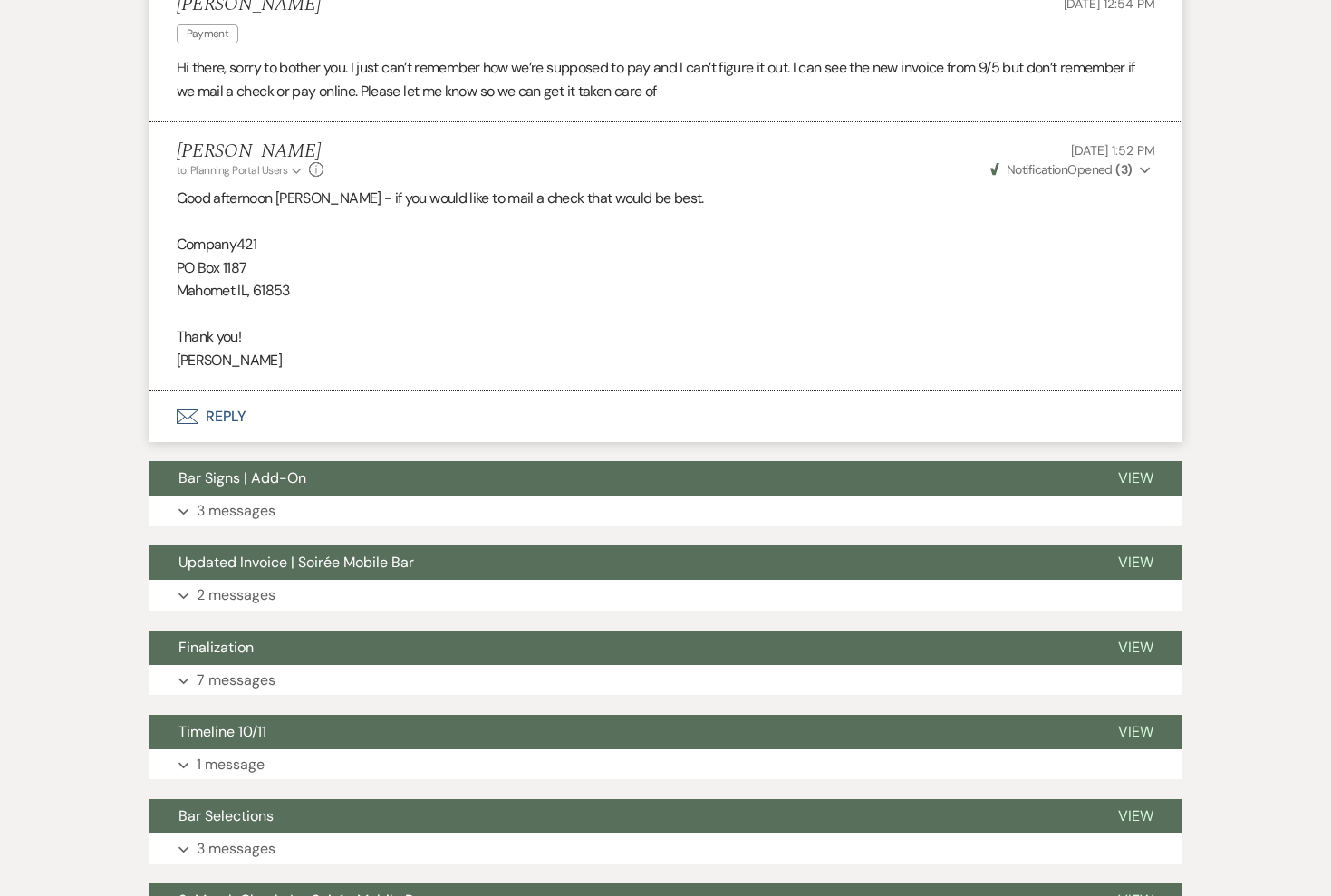
click at [242, 413] on button "Envelope Reply" at bounding box center [666, 417] width 1033 height 51
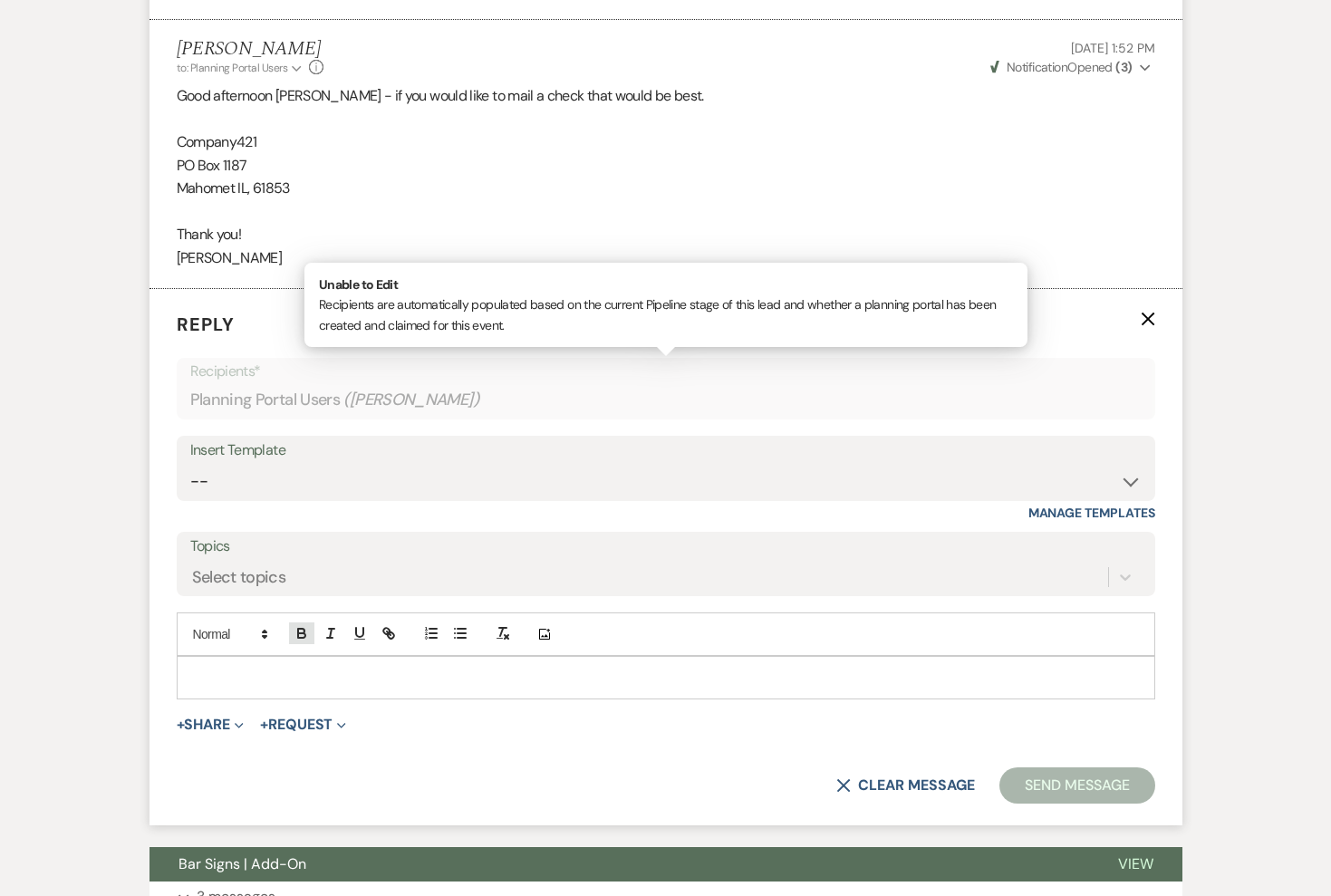
scroll to position [731, 0]
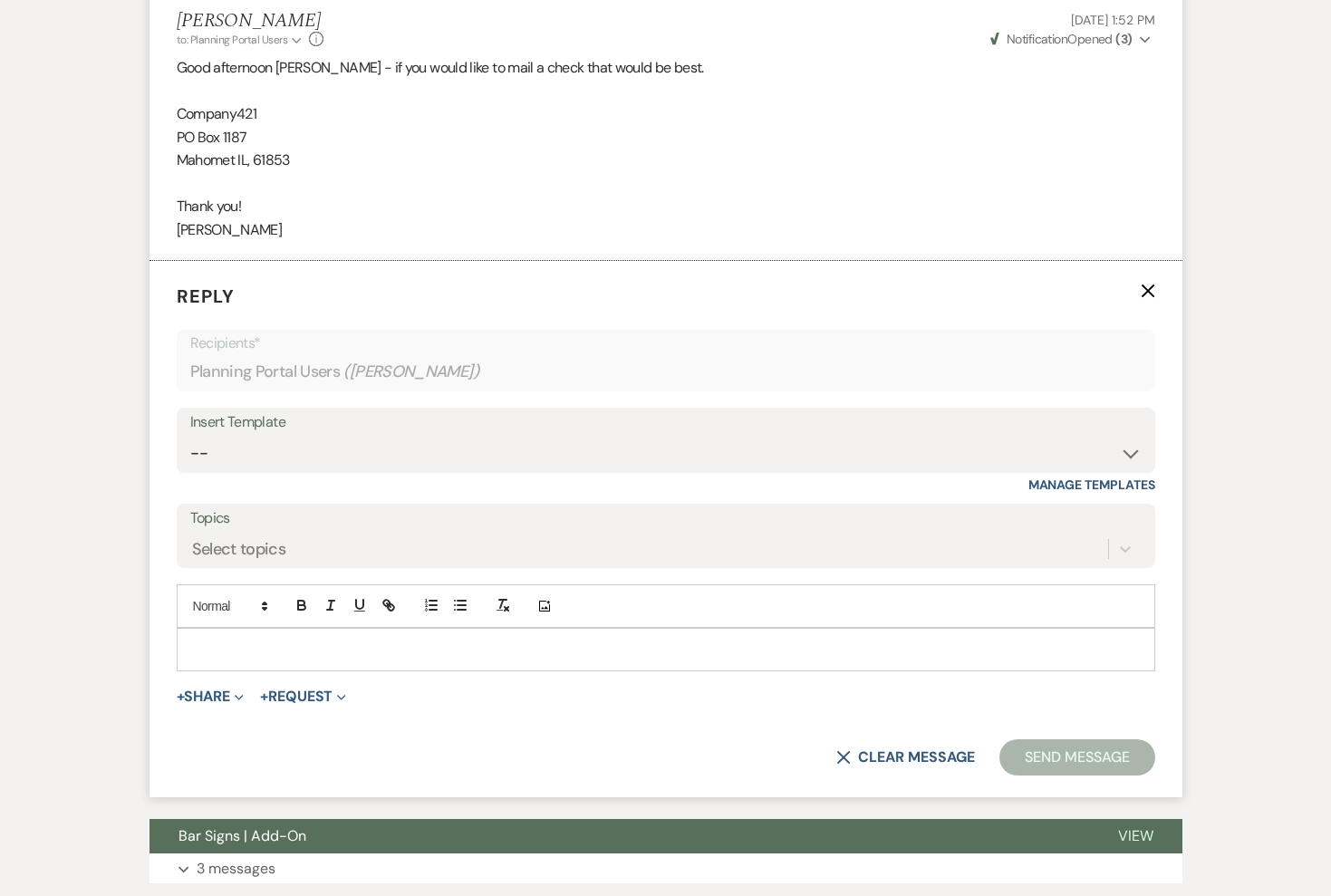
click at [279, 644] on p at bounding box center [666, 649] width 950 height 20
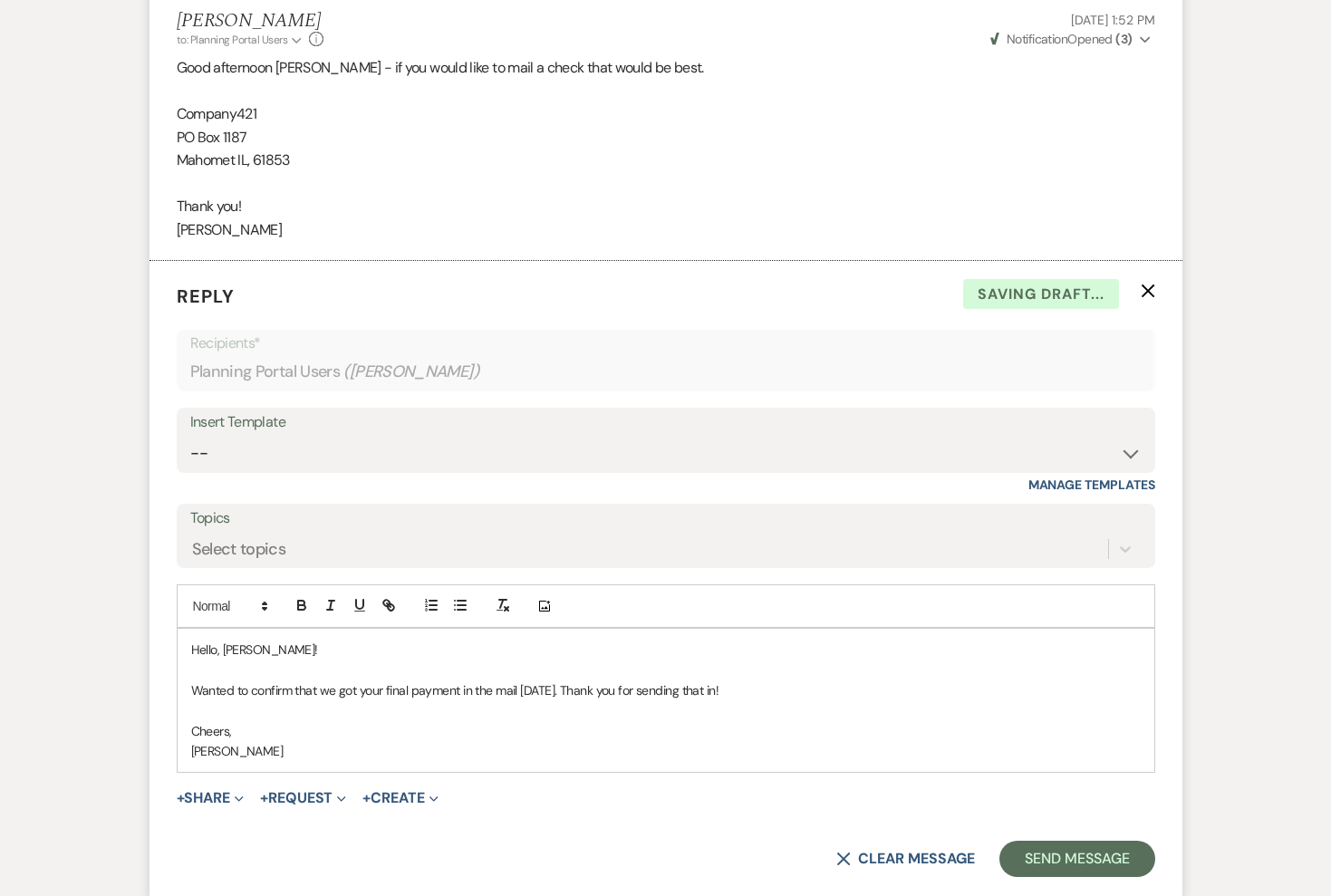
click at [550, 741] on p "[PERSON_NAME]" at bounding box center [666, 750] width 950 height 20
click at [1049, 859] on button "Send Message" at bounding box center [1077, 858] width 155 height 37
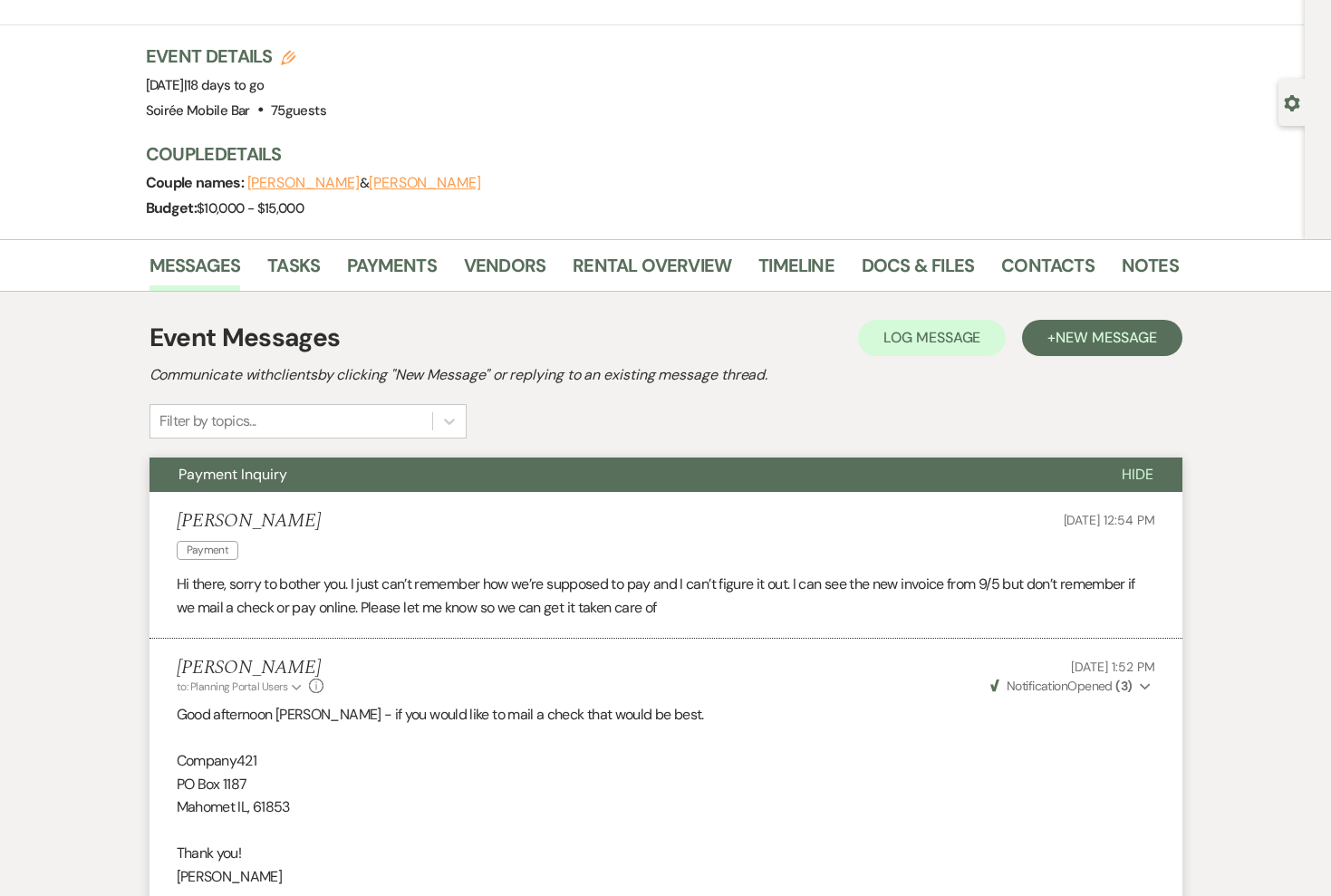
scroll to position [0, 0]
